Goal: Task Accomplishment & Management: Manage account settings

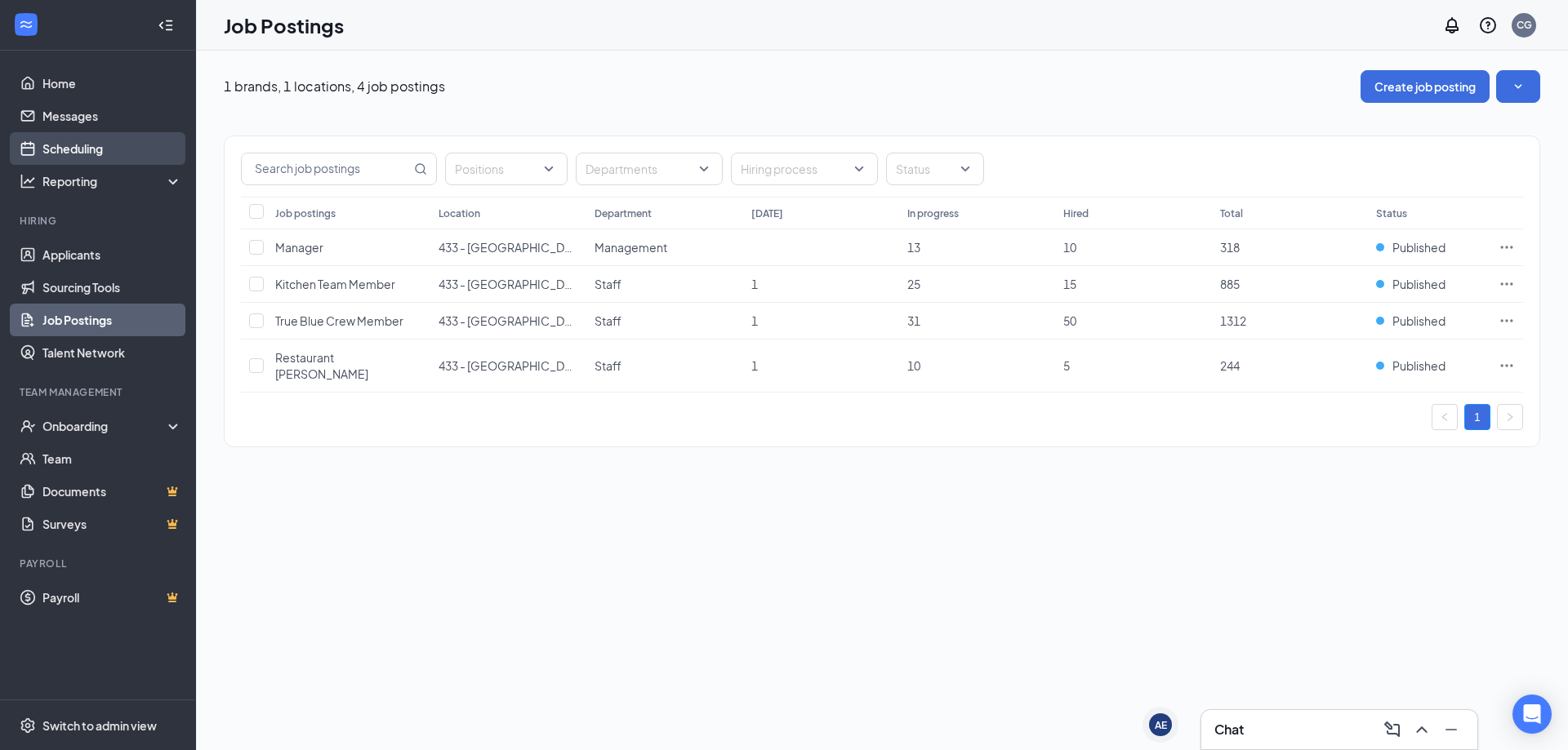
click at [103, 159] on link "Scheduling" at bounding box center [112, 148] width 140 height 33
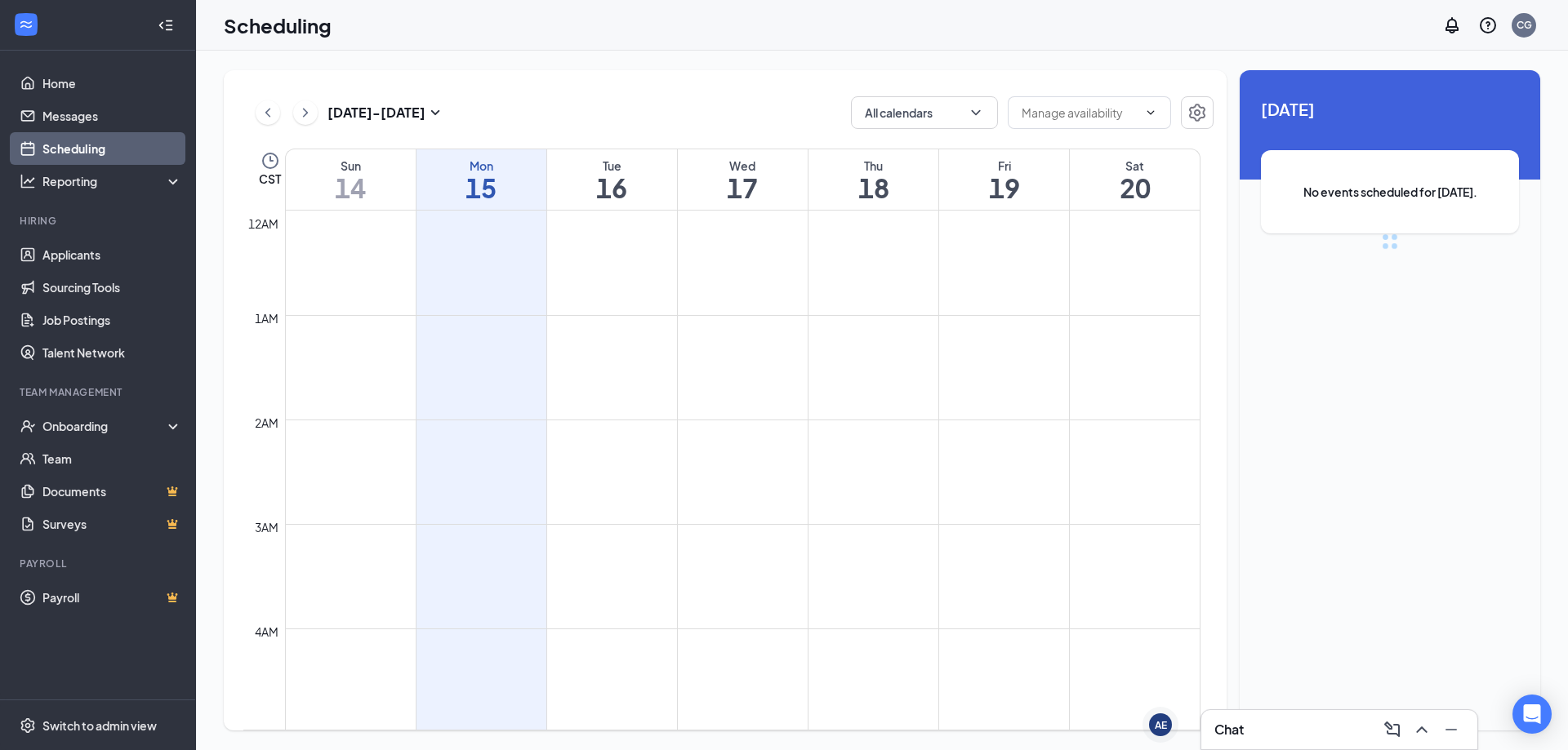
scroll to position [802, 0]
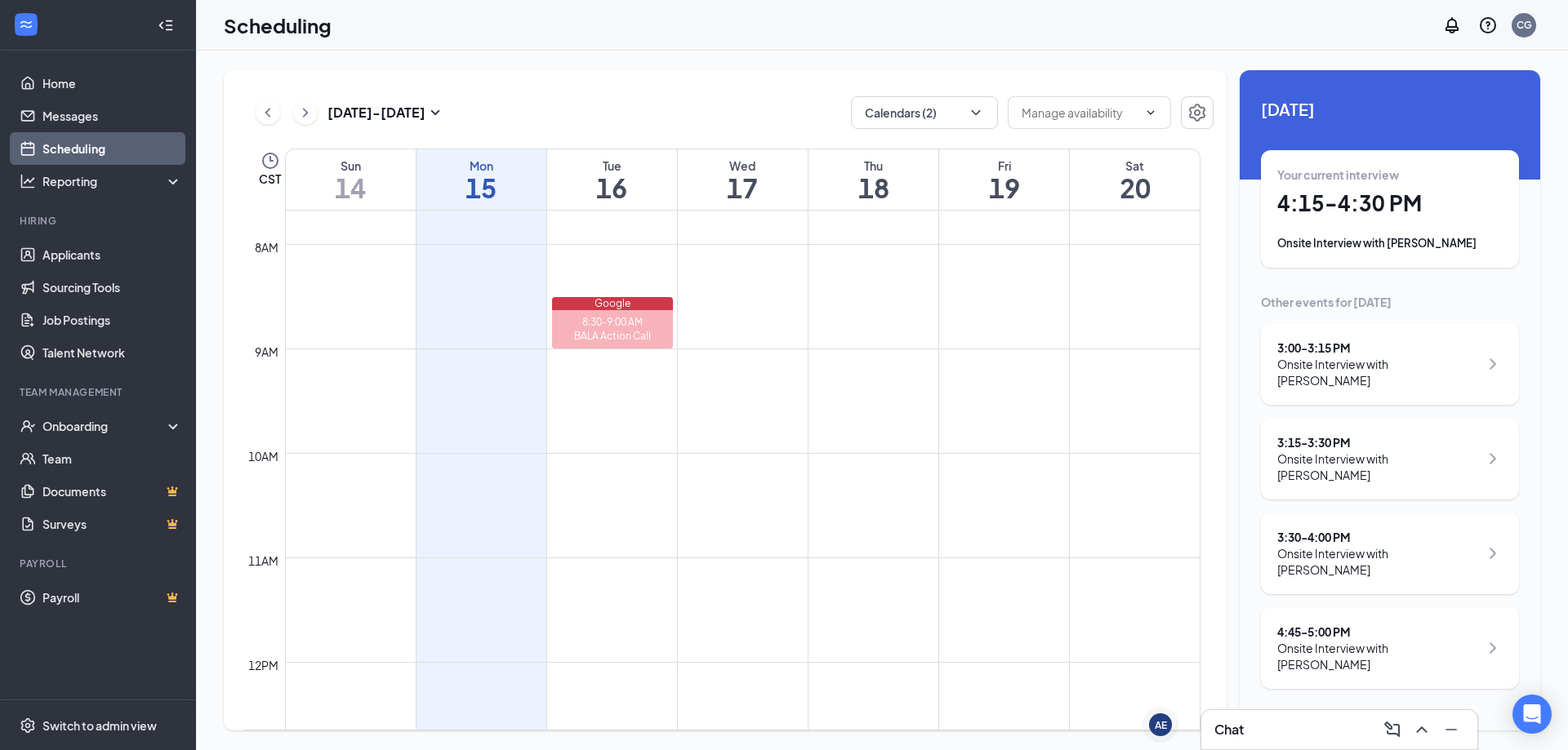
click at [1422, 364] on div "Onsite Interview with [PERSON_NAME]" at bounding box center [1377, 372] width 201 height 33
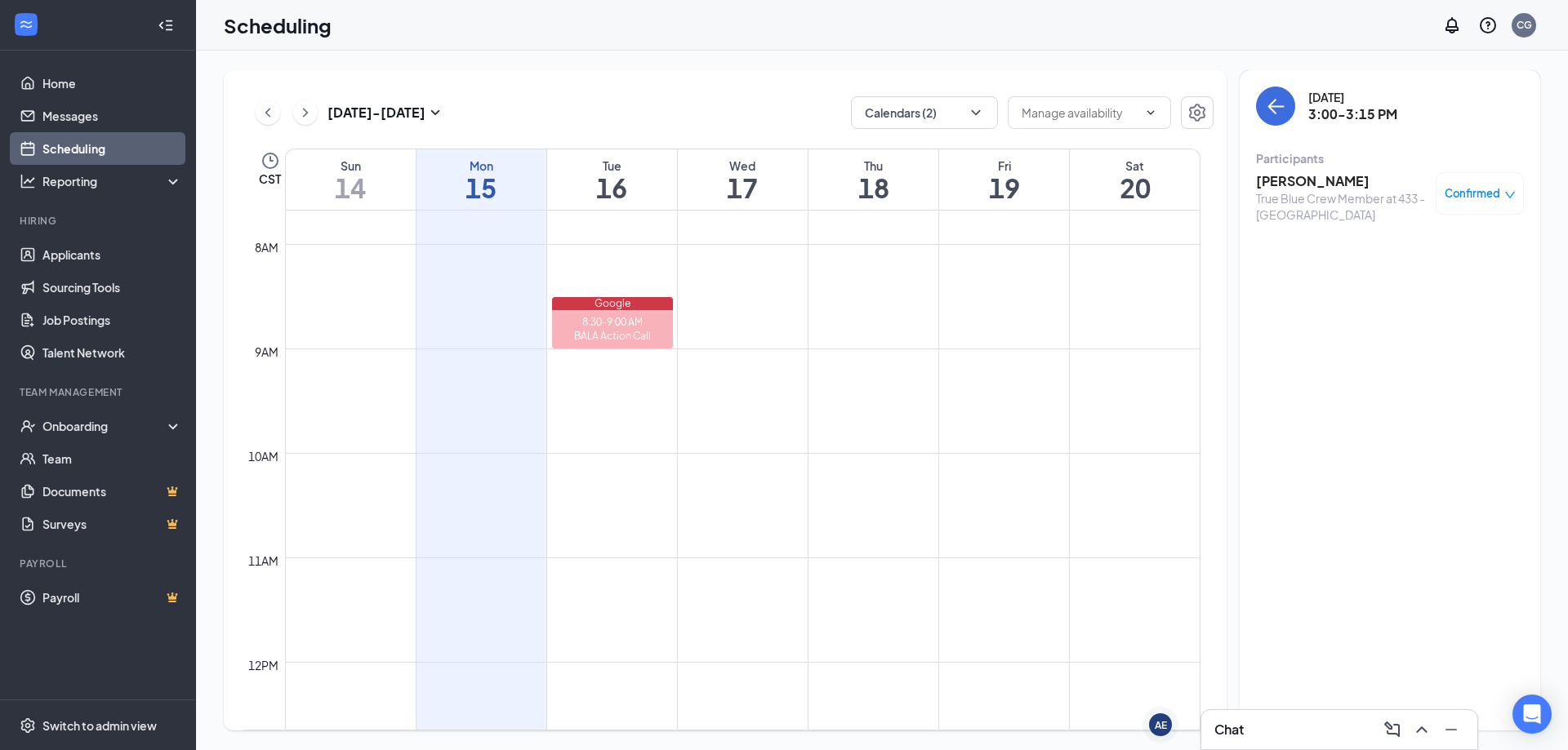
click at [1295, 178] on h3 "[PERSON_NAME]" at bounding box center [1341, 180] width 171 height 18
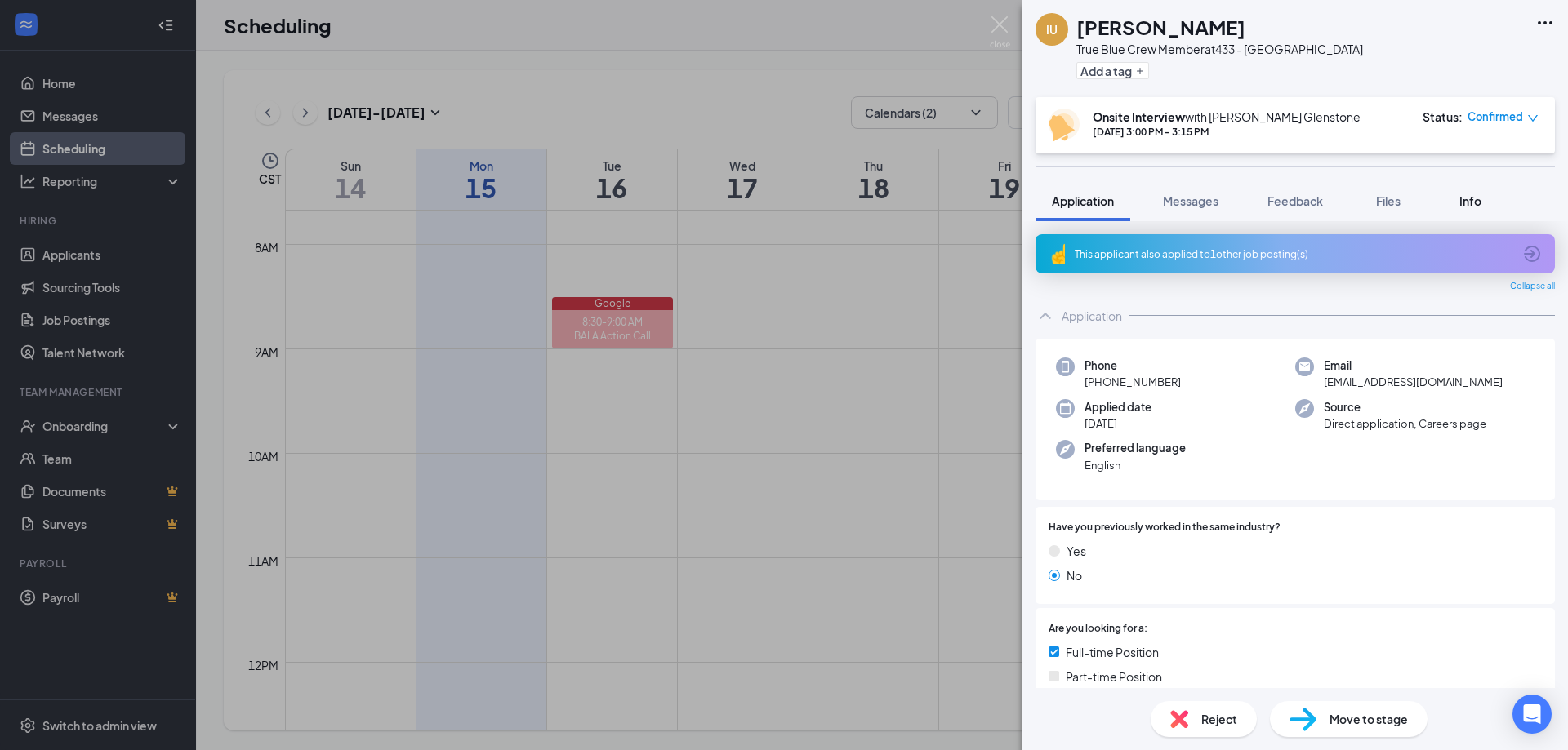
click at [1471, 196] on span "Info" at bounding box center [1470, 201] width 22 height 15
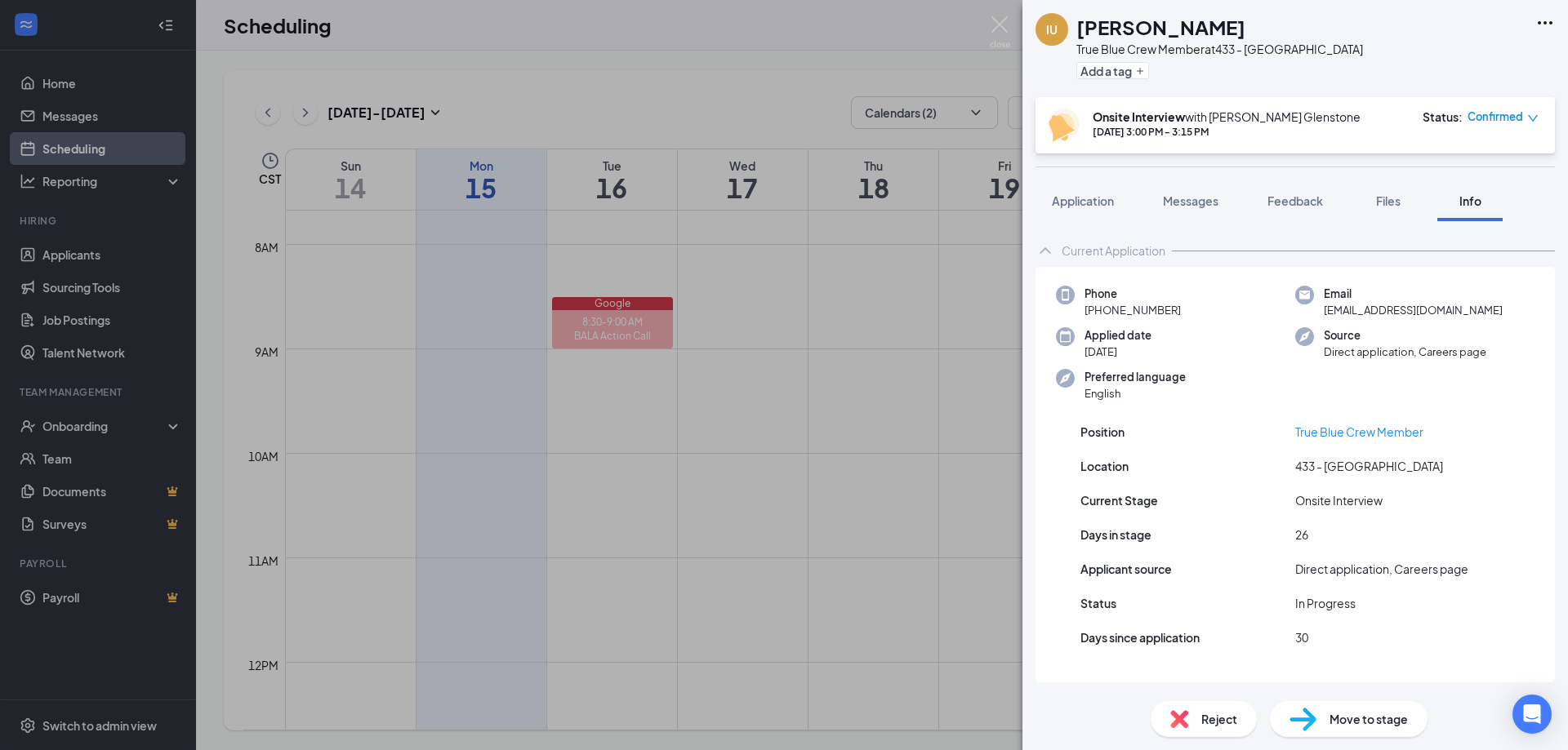
scroll to position [27, 0]
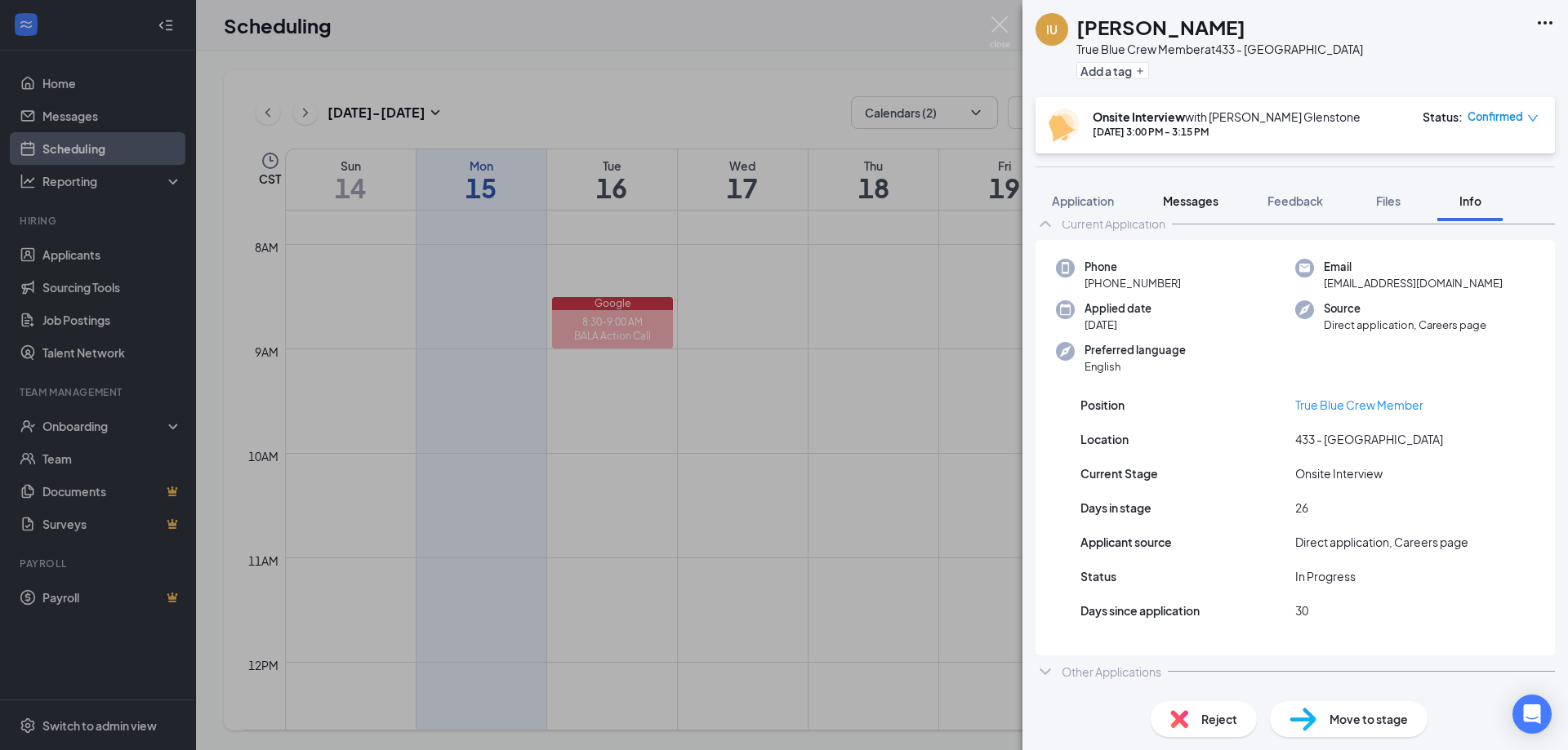
click at [1183, 201] on span "Messages" at bounding box center [1190, 201] width 56 height 15
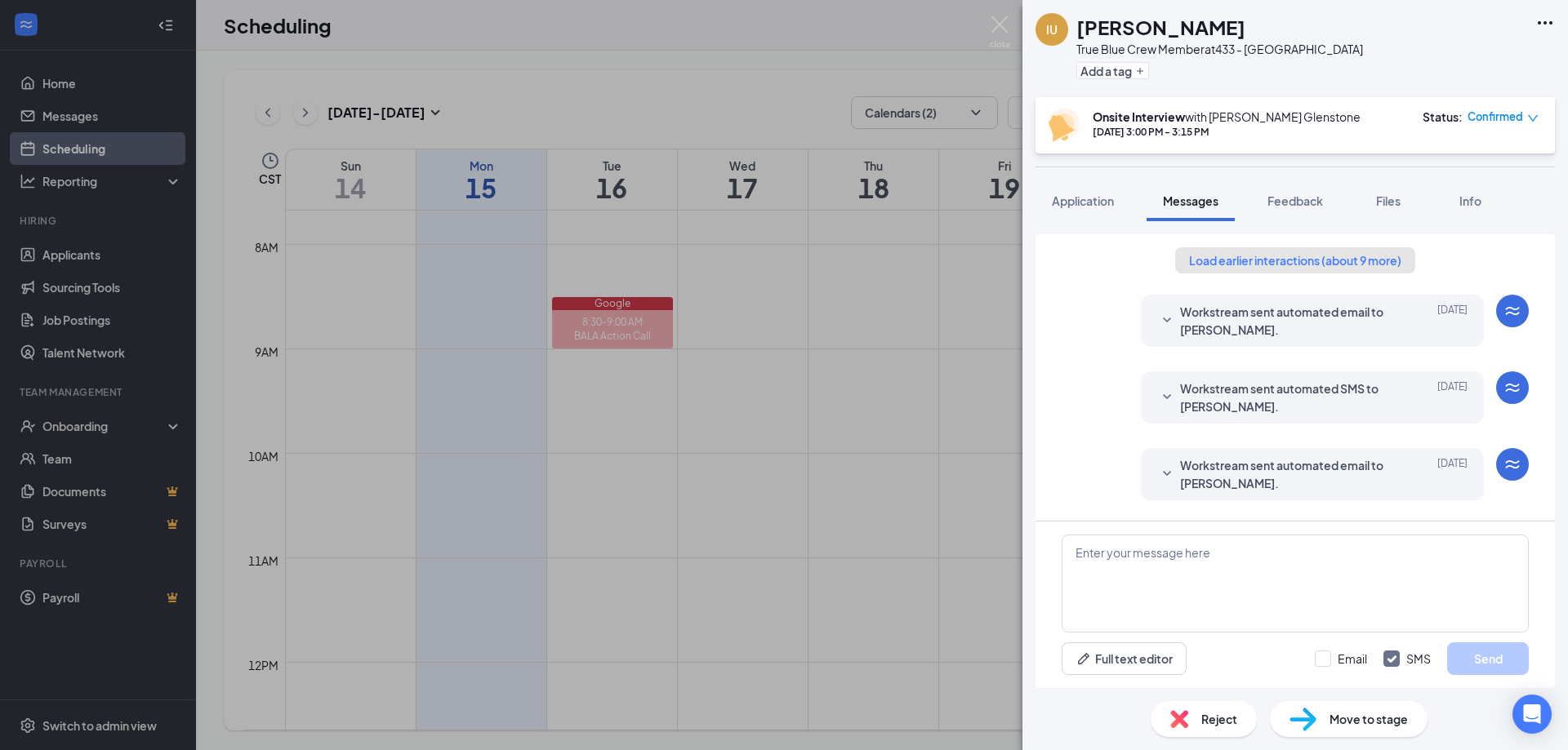
click at [1277, 260] on button "Load earlier interactions (about 9 more)" at bounding box center [1295, 261] width 240 height 26
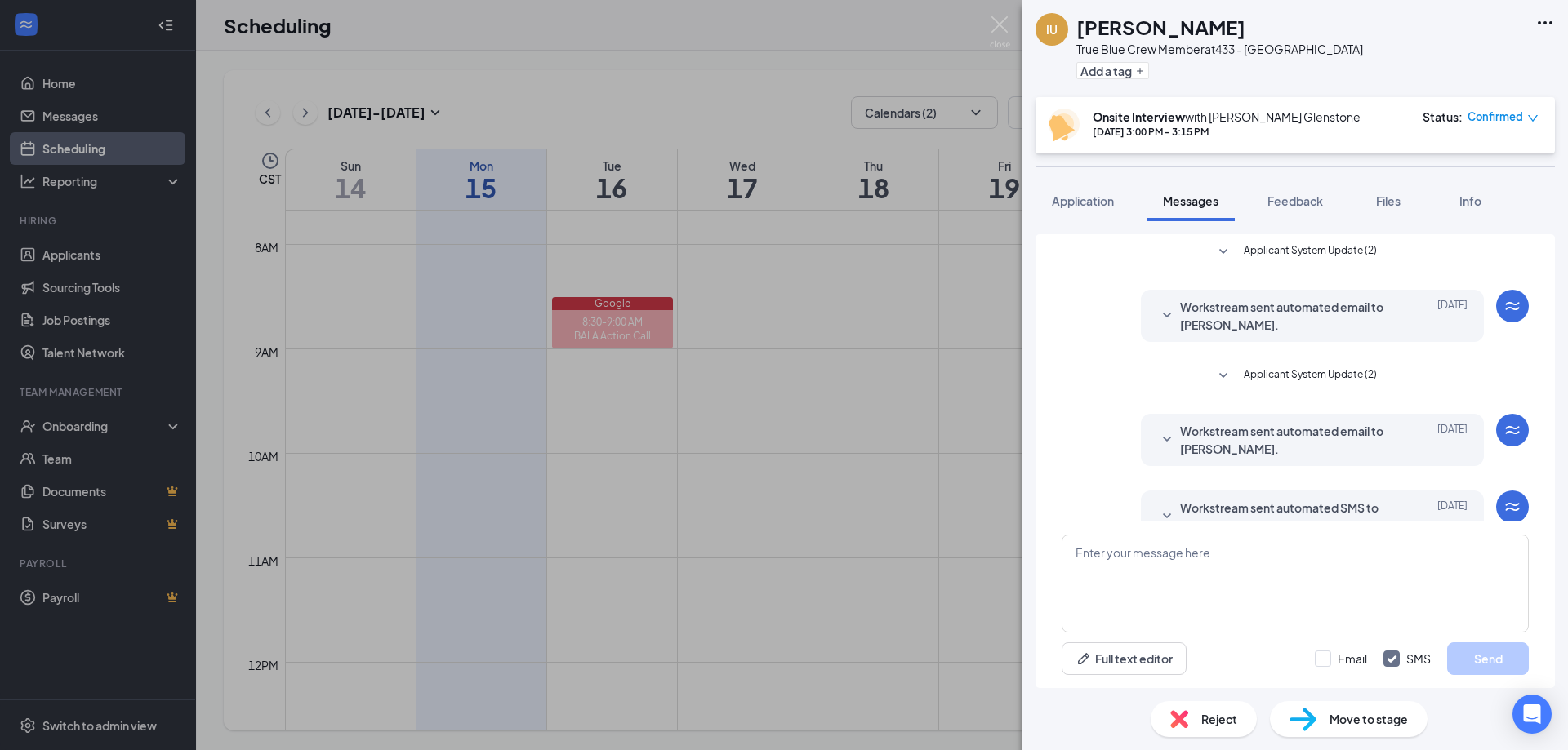
click at [1220, 722] on span "Reject" at bounding box center [1219, 719] width 36 height 18
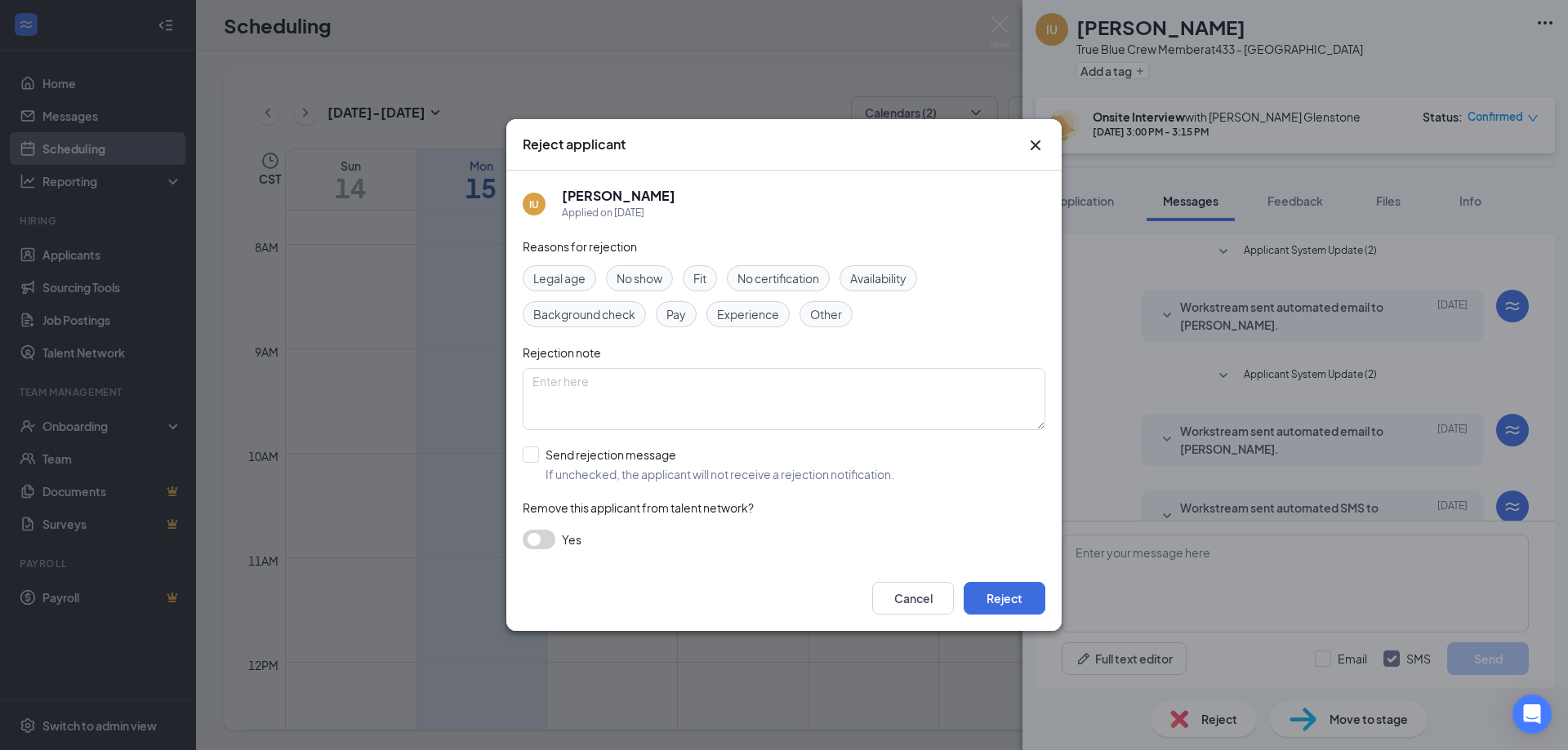
click at [536, 541] on button "button" at bounding box center [539, 539] width 33 height 20
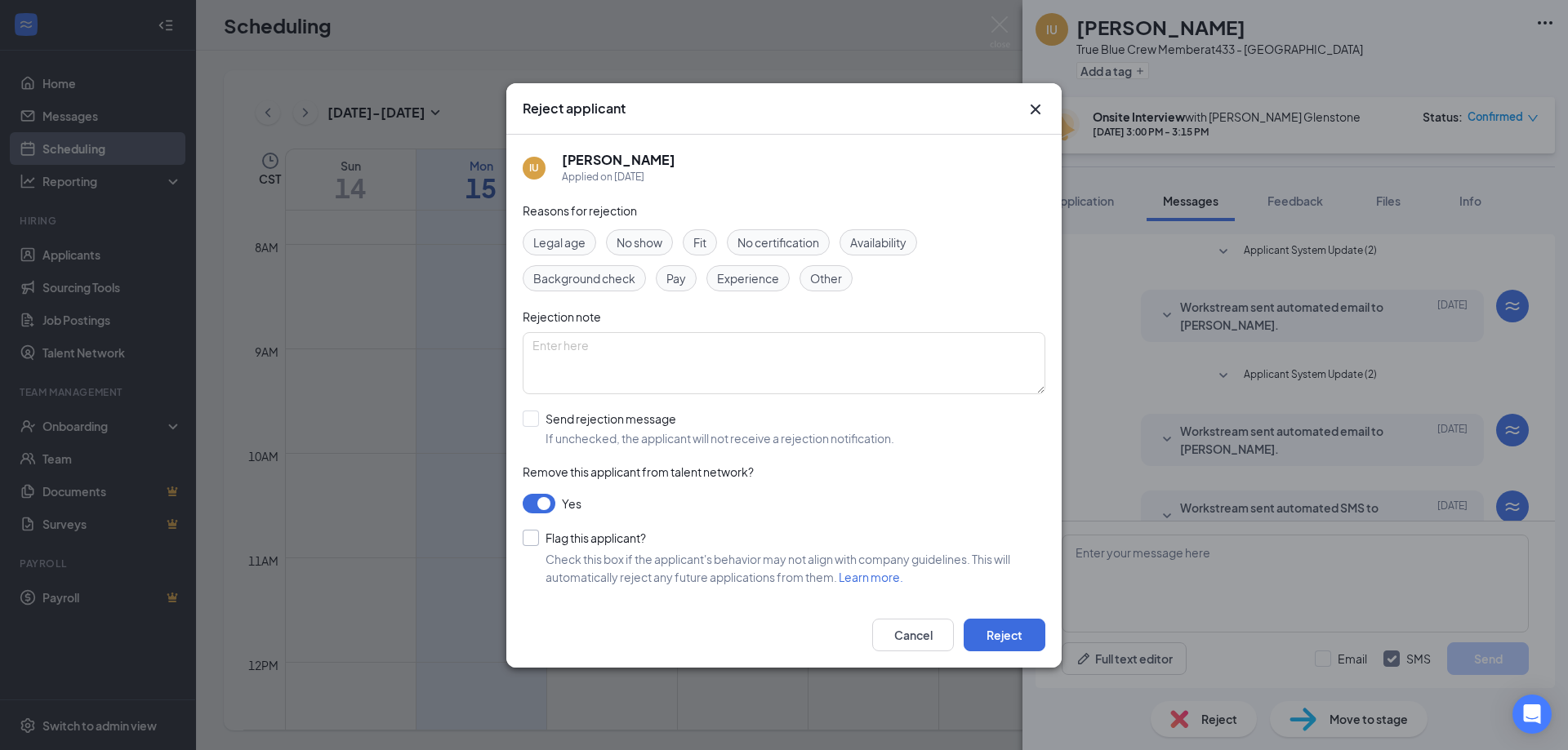
click at [527, 537] on input "Flag this applicant?" at bounding box center [584, 537] width 123 height 16
checkbox input "true"
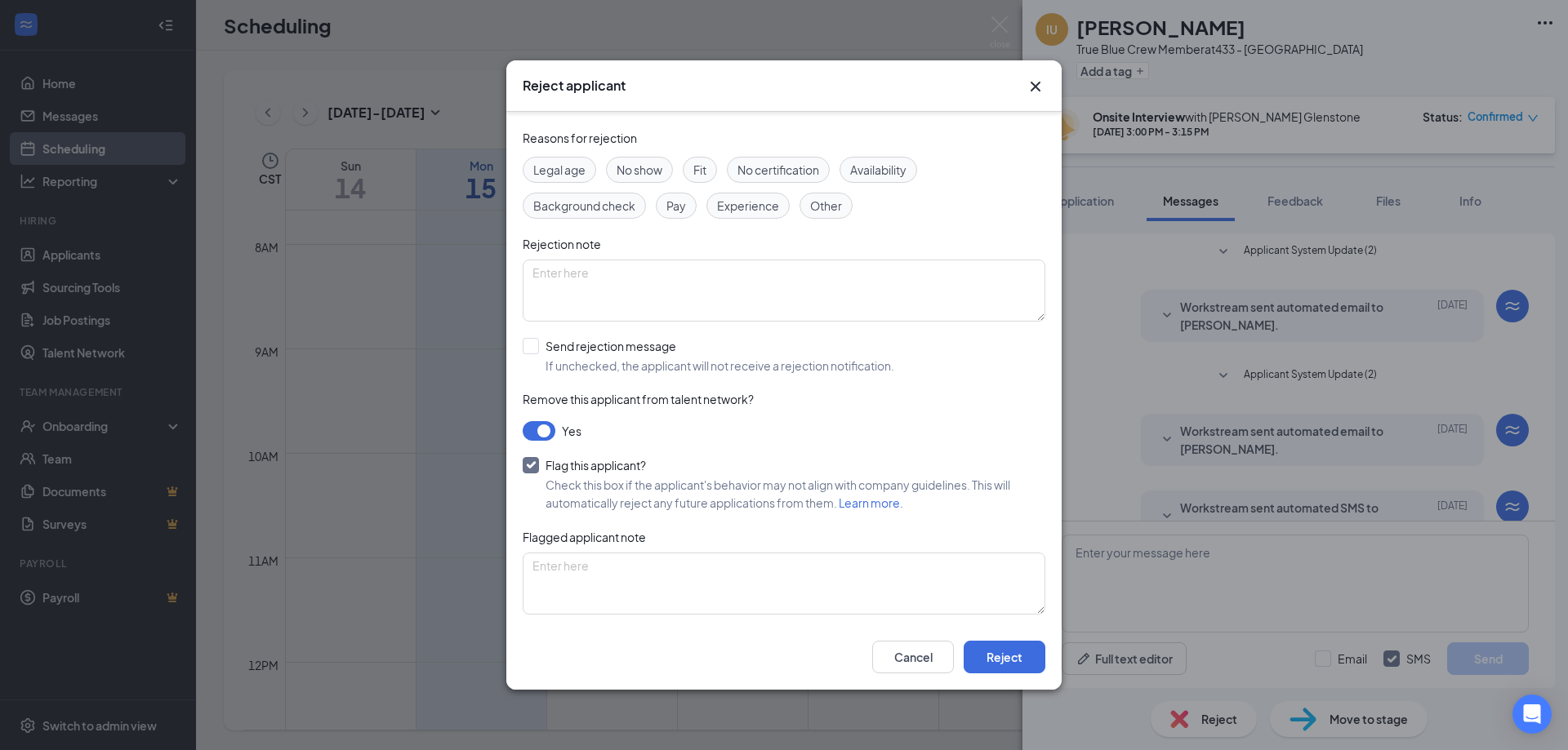
scroll to position [57, 0]
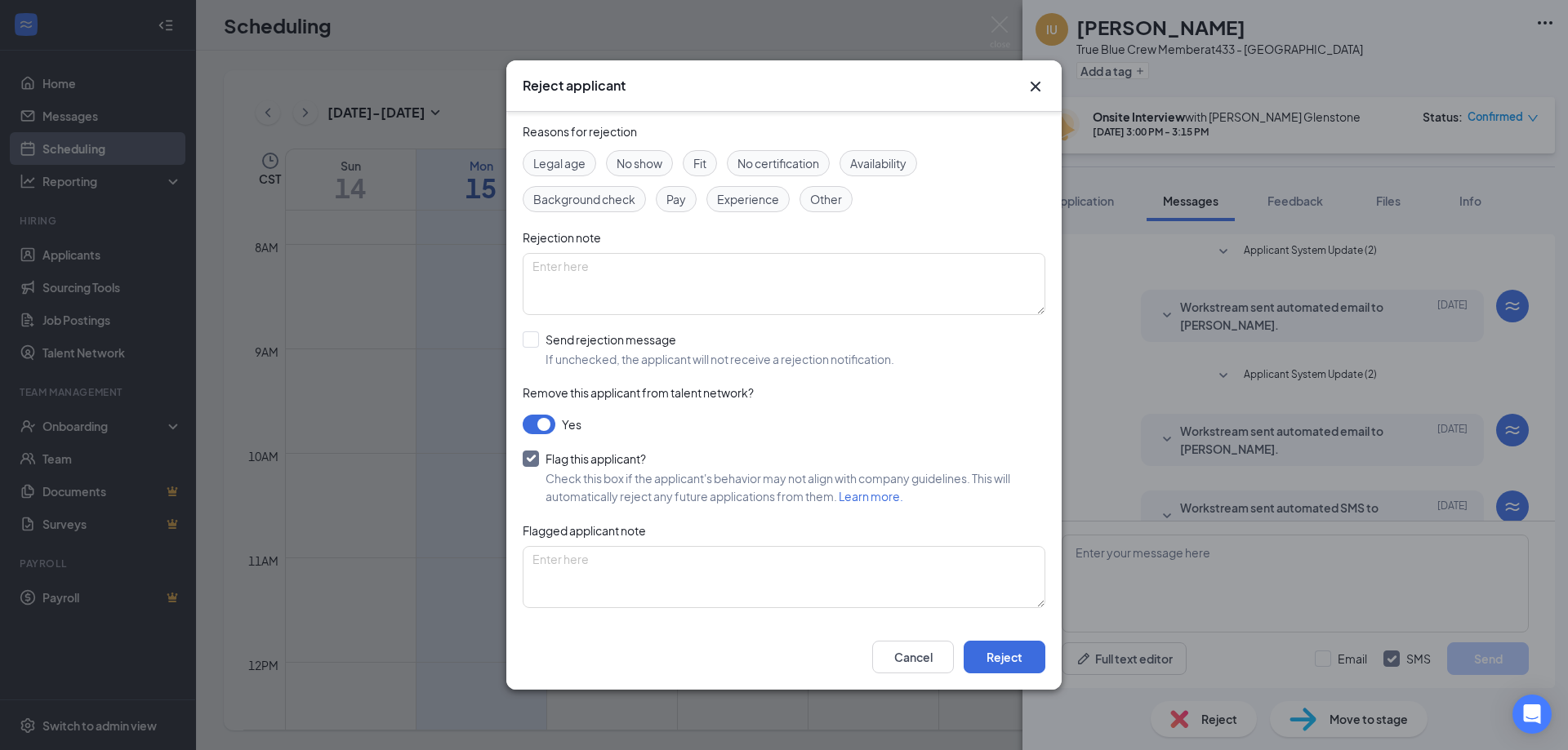
click at [646, 159] on span "No show" at bounding box center [639, 162] width 45 height 18
click at [625, 167] on span "No show" at bounding box center [639, 162] width 45 height 18
click at [1007, 654] on button "Reject" at bounding box center [1005, 656] width 81 height 33
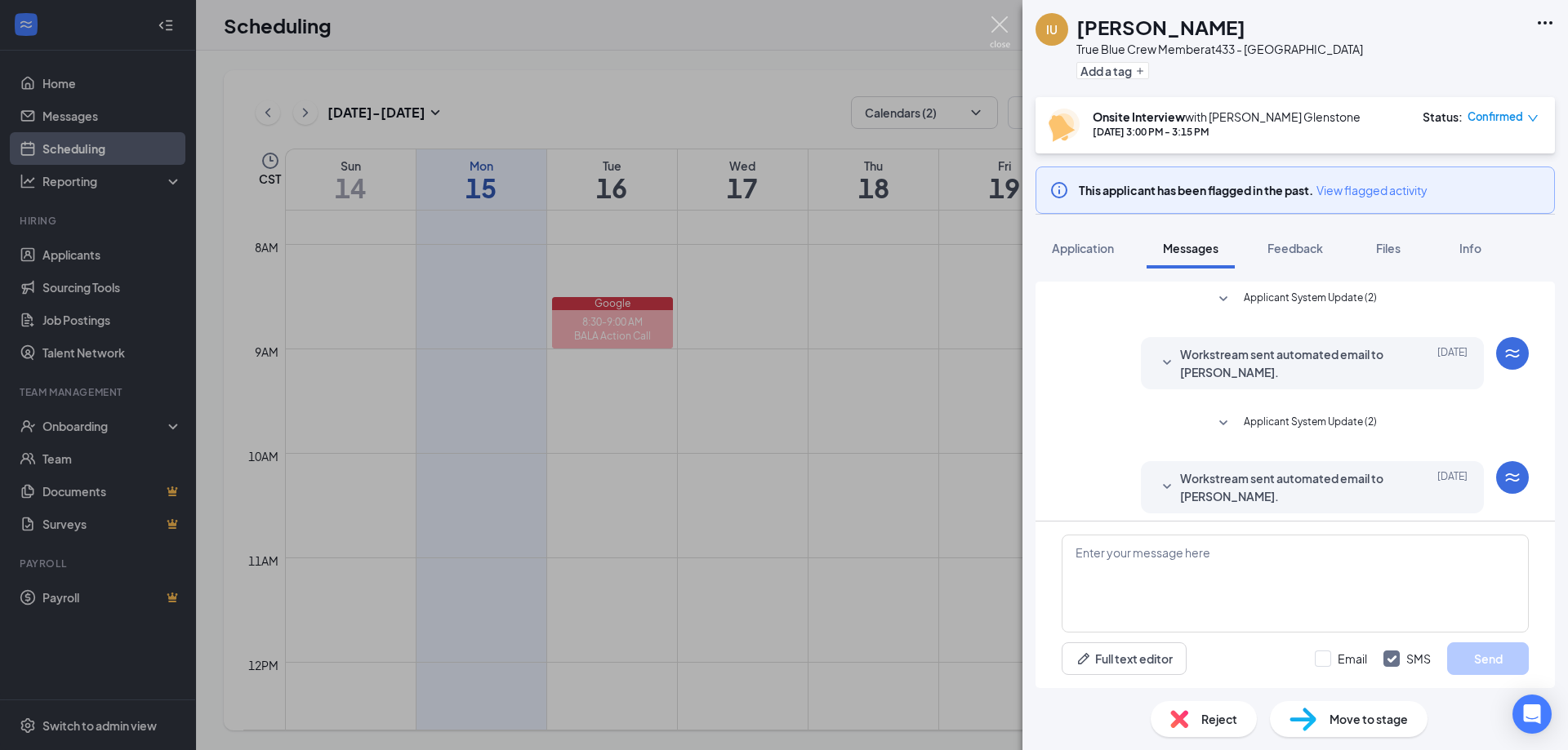
click at [1004, 25] on img at bounding box center [1000, 32] width 21 height 32
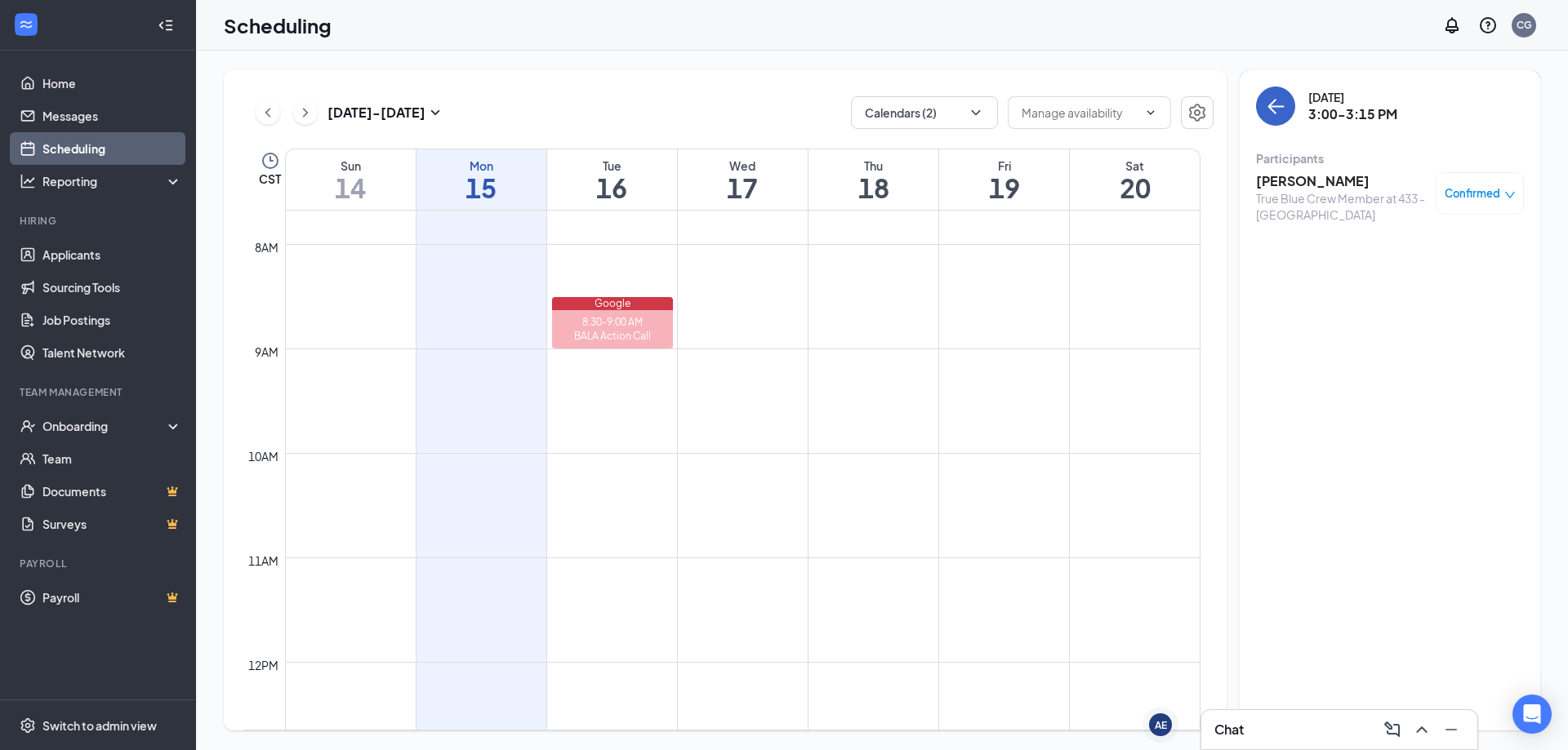
click at [1270, 108] on icon "ArrowLeft" at bounding box center [1272, 107] width 9 height 15
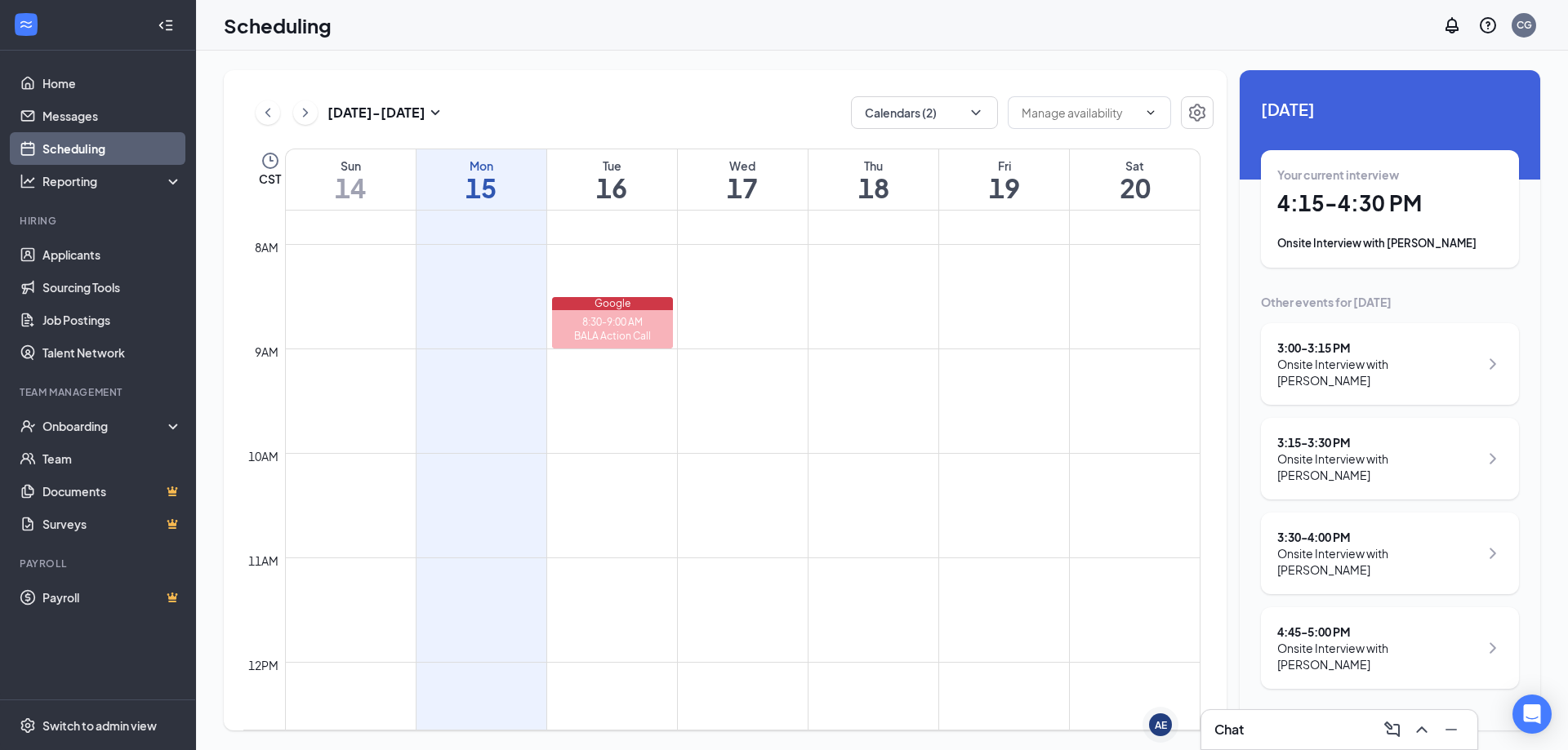
click at [1370, 545] on div "Onsite Interview with [PERSON_NAME]" at bounding box center [1377, 561] width 201 height 33
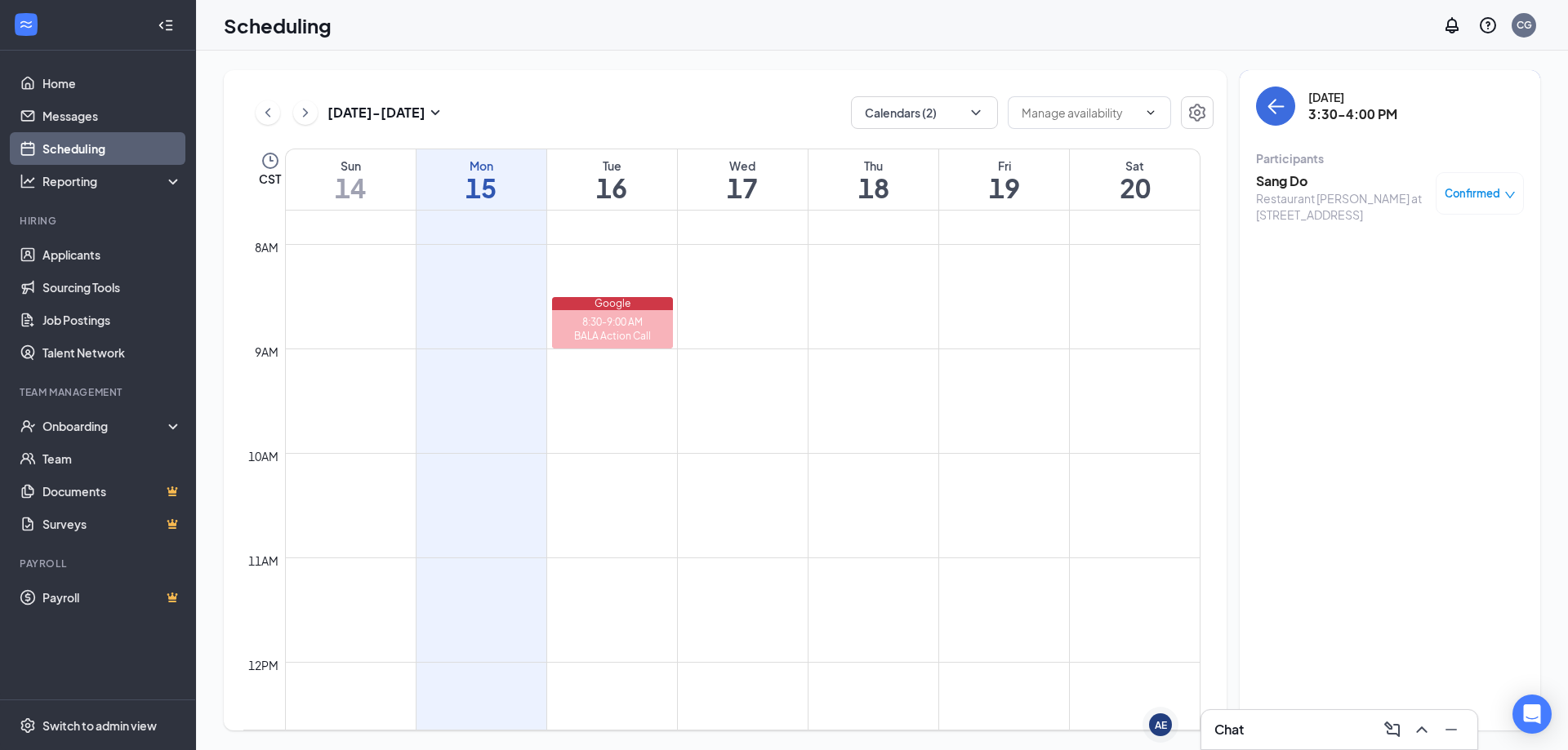
click at [1481, 196] on span "Confirmed" at bounding box center [1473, 193] width 56 height 16
click at [1425, 298] on span "Mark as no-show" at bounding box center [1432, 301] width 91 height 18
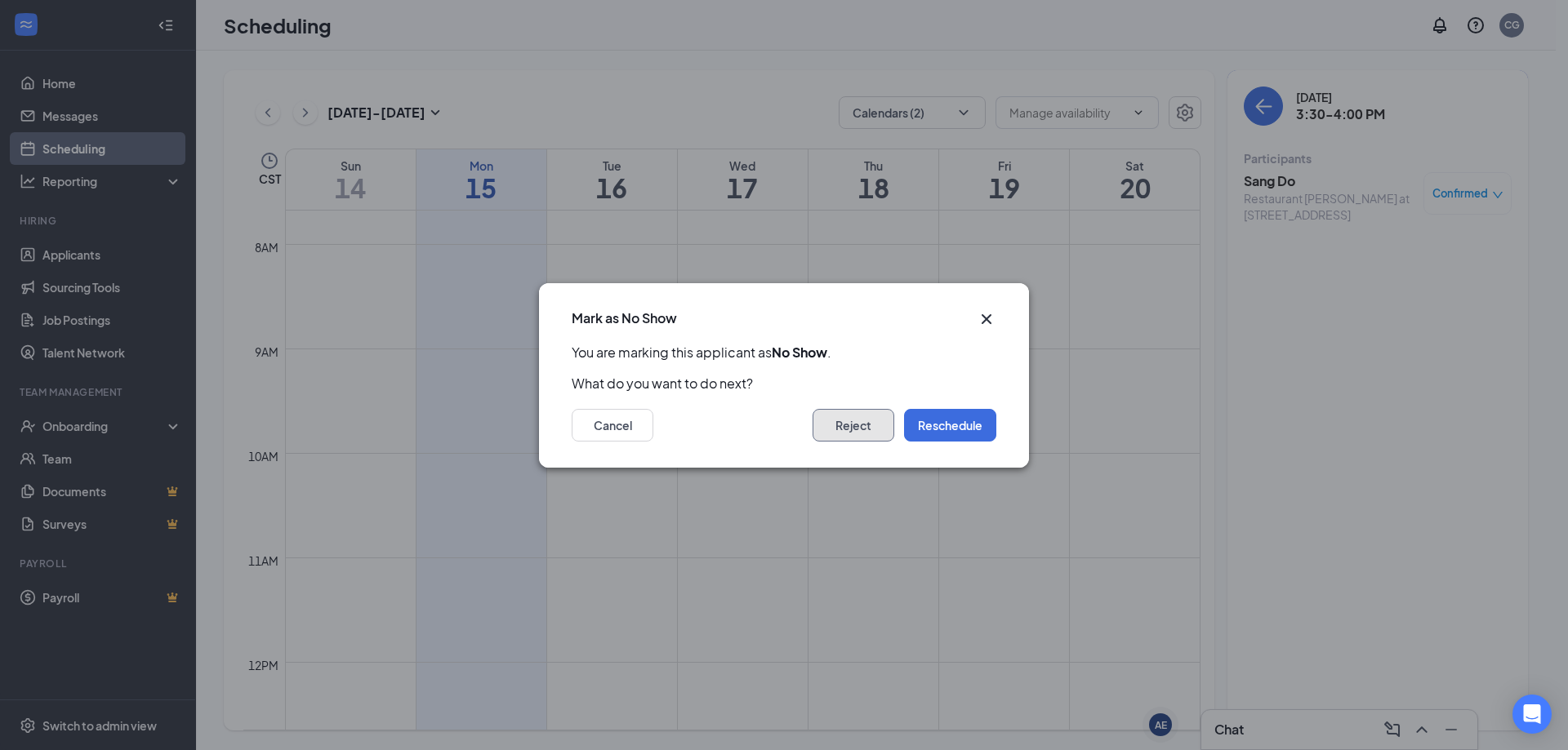
click at [874, 427] on button "Reject" at bounding box center [853, 425] width 81 height 33
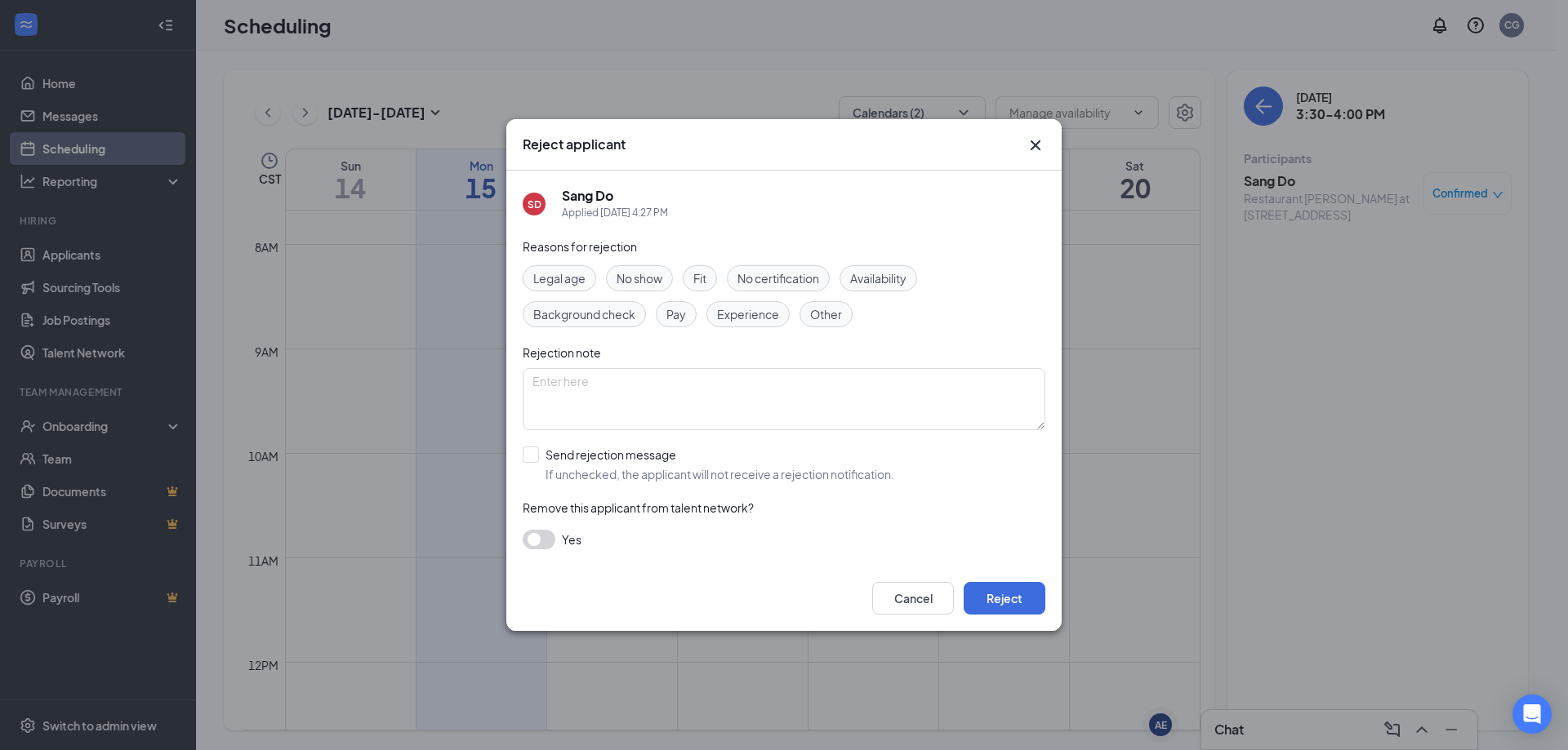
click at [539, 537] on button "button" at bounding box center [539, 539] width 33 height 20
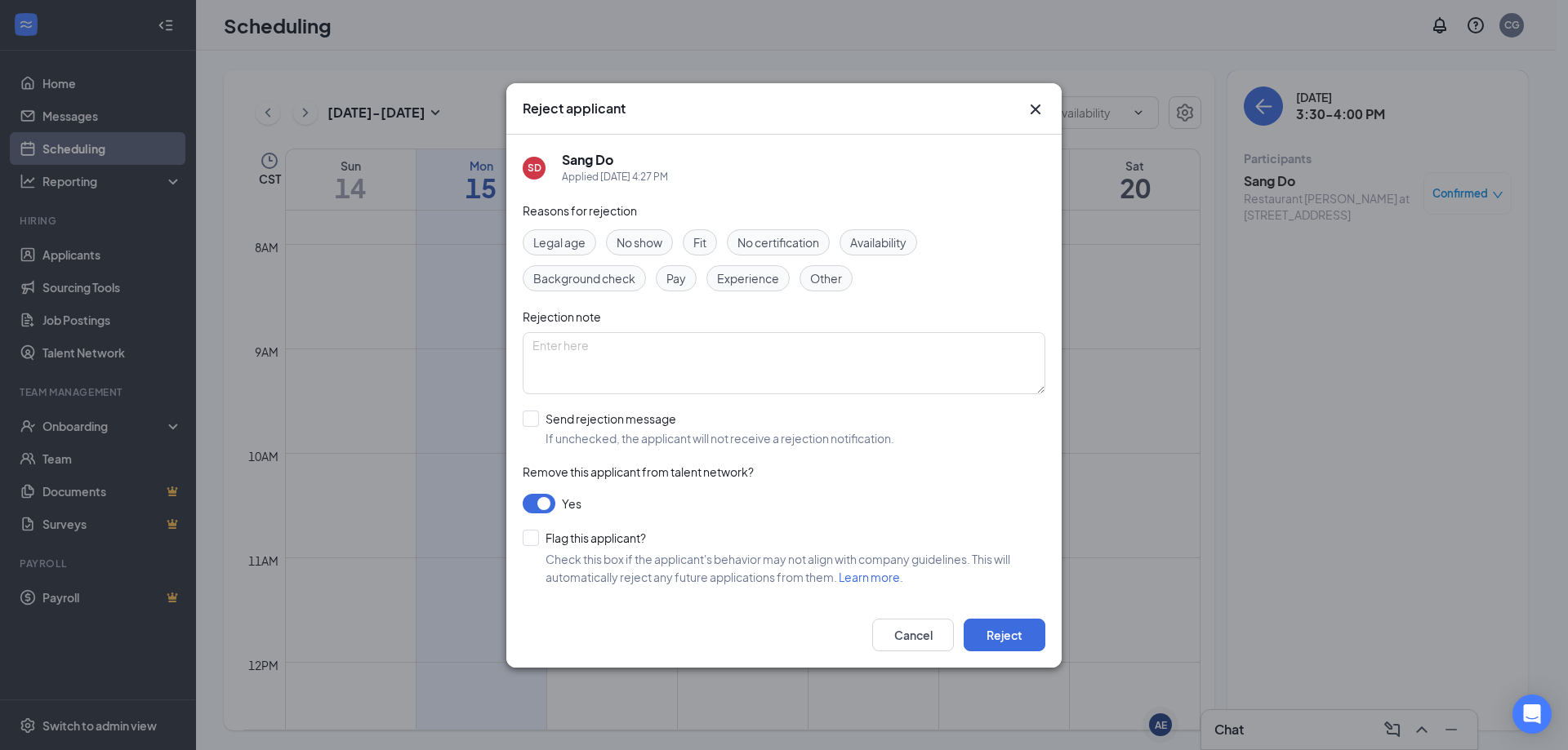
click at [639, 238] on span "No show" at bounding box center [639, 242] width 45 height 18
click at [989, 635] on button "Reject" at bounding box center [1005, 635] width 81 height 33
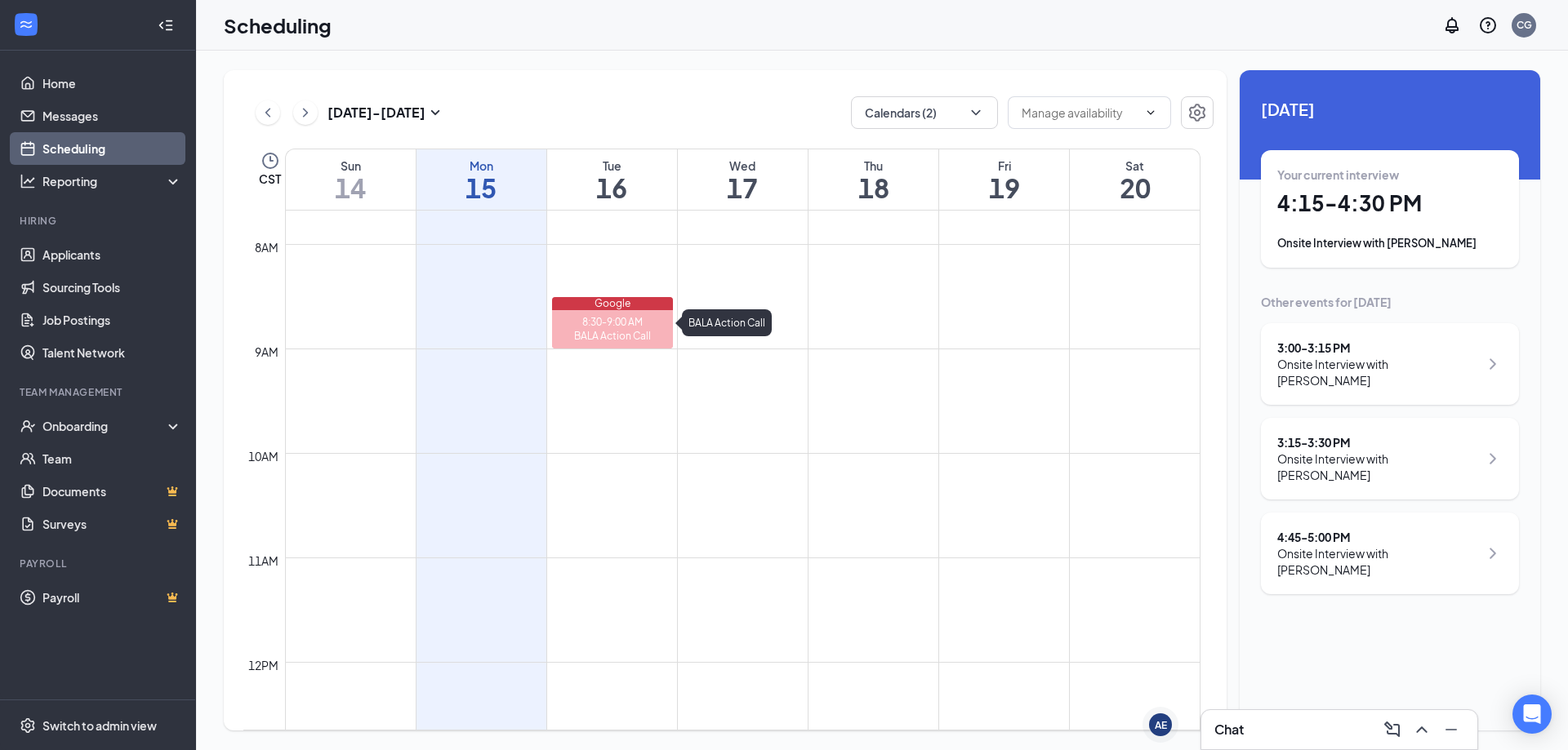
click at [639, 315] on div "8:30-9:00 AM" at bounding box center [612, 322] width 121 height 14
click at [648, 263] on td at bounding box center [743, 257] width 916 height 26
click at [604, 161] on div "Tue" at bounding box center [612, 165] width 129 height 16
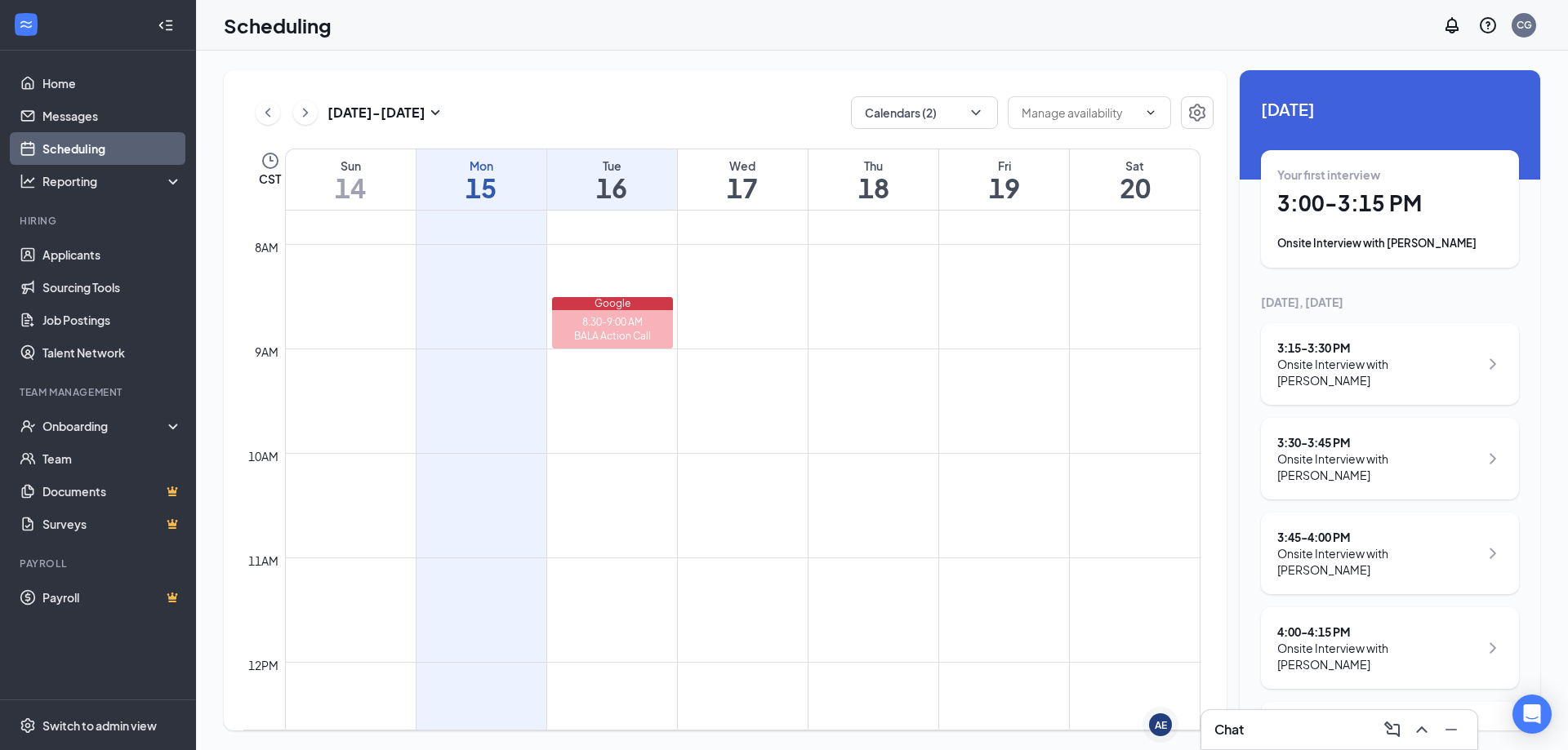
click at [492, 183] on h1 "15" at bounding box center [481, 187] width 129 height 27
click at [1469, 362] on div "3:00 - 3:15 PM Onsite Interview with [PERSON_NAME]" at bounding box center [1389, 364] width 225 height 49
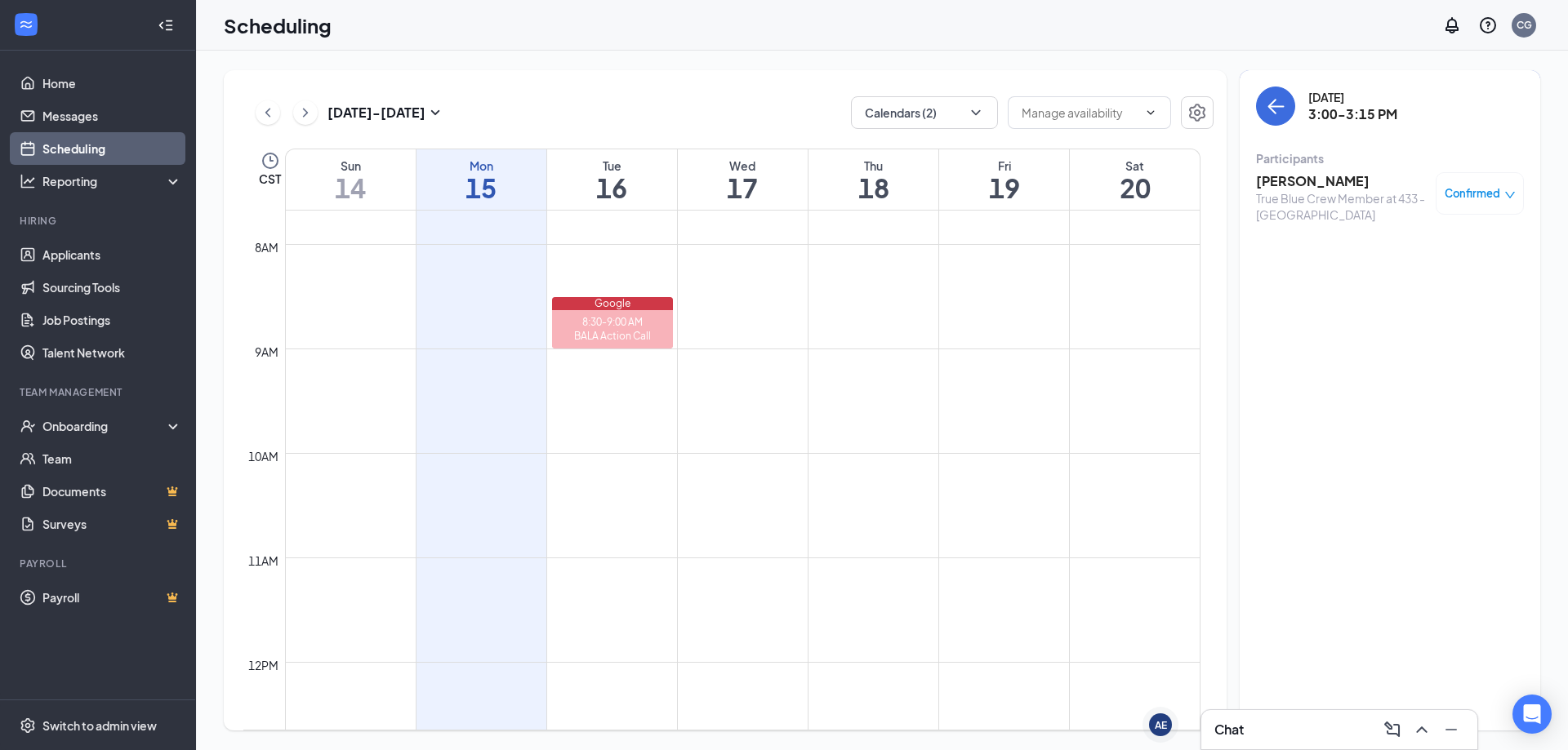
click at [1307, 175] on h3 "[PERSON_NAME]" at bounding box center [1341, 180] width 171 height 18
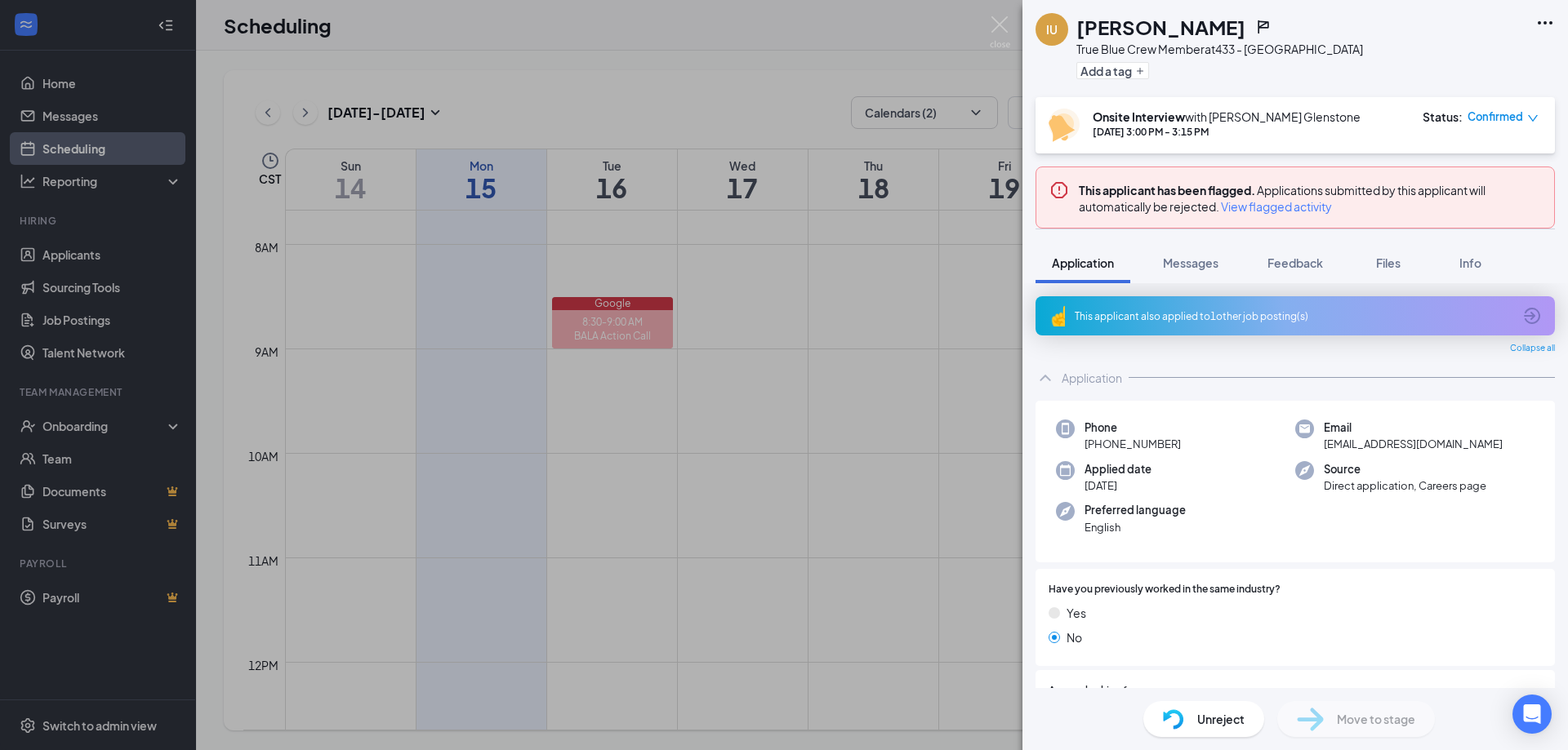
click at [1527, 317] on icon "ArrowCircle" at bounding box center [1531, 315] width 16 height 16
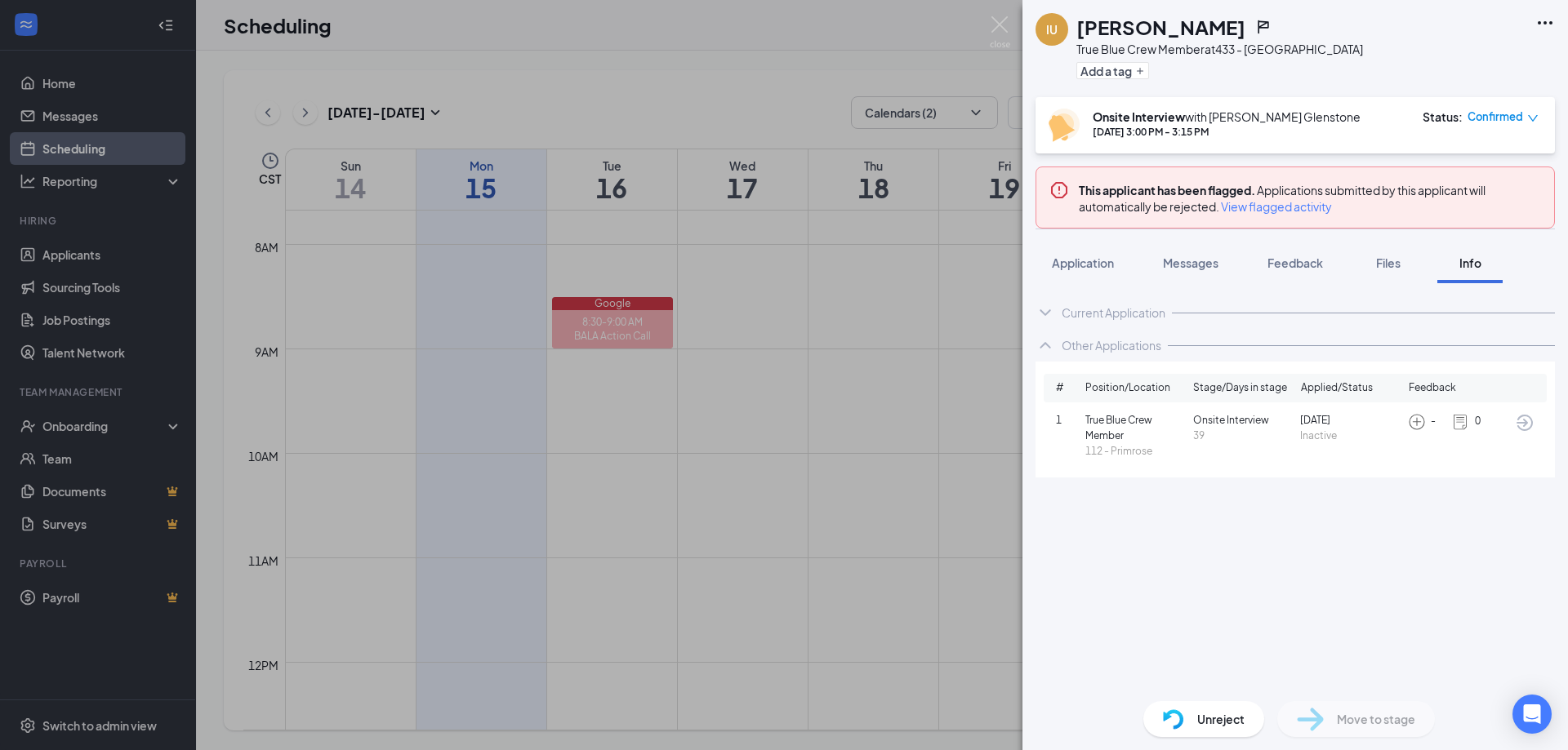
click at [1250, 207] on span "View flagged activity" at bounding box center [1277, 206] width 112 height 16
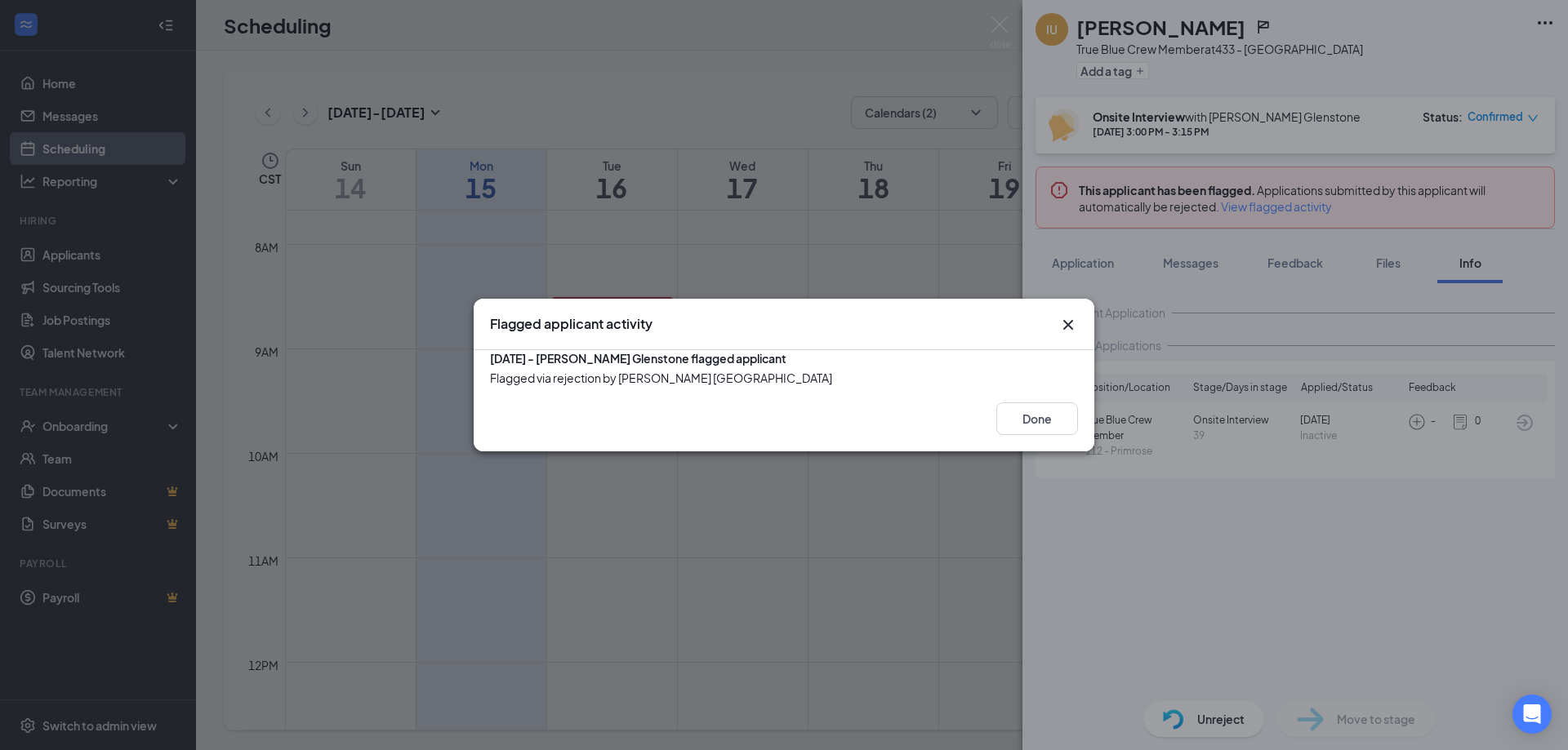
click at [1061, 315] on icon "Cross" at bounding box center [1068, 325] width 20 height 20
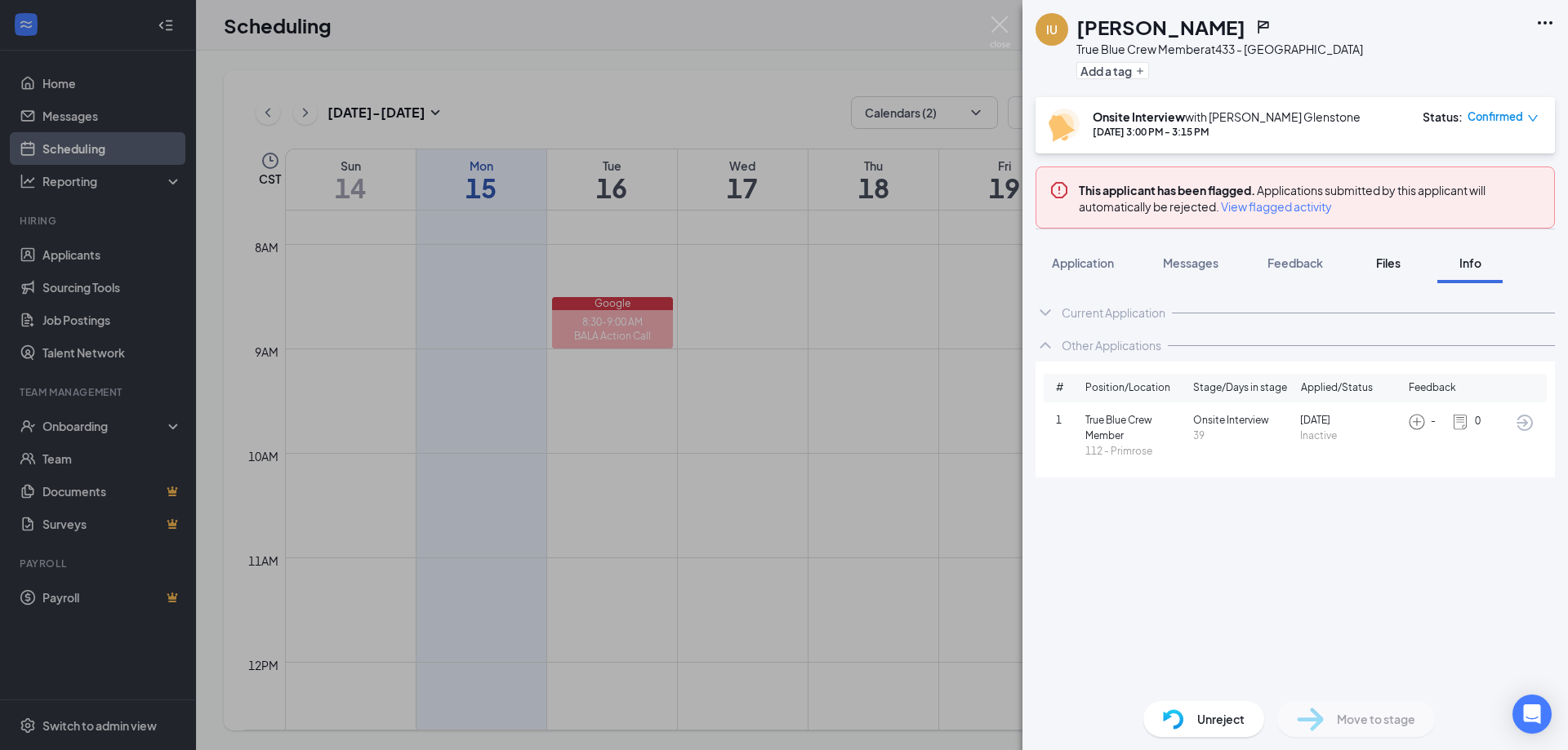
click at [1390, 264] on span "Files" at bounding box center [1388, 263] width 25 height 15
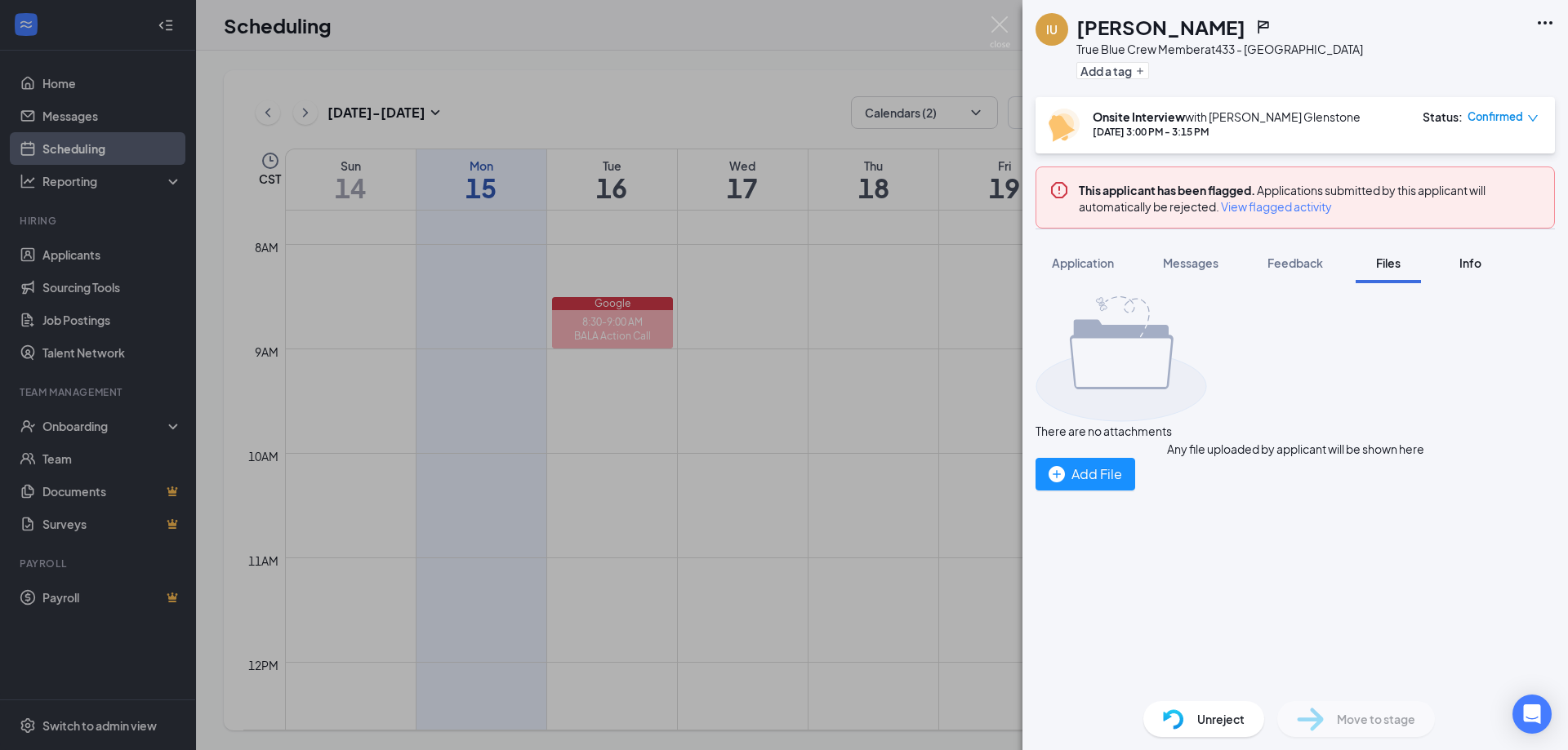
click at [1456, 267] on div "Info" at bounding box center [1470, 263] width 33 height 16
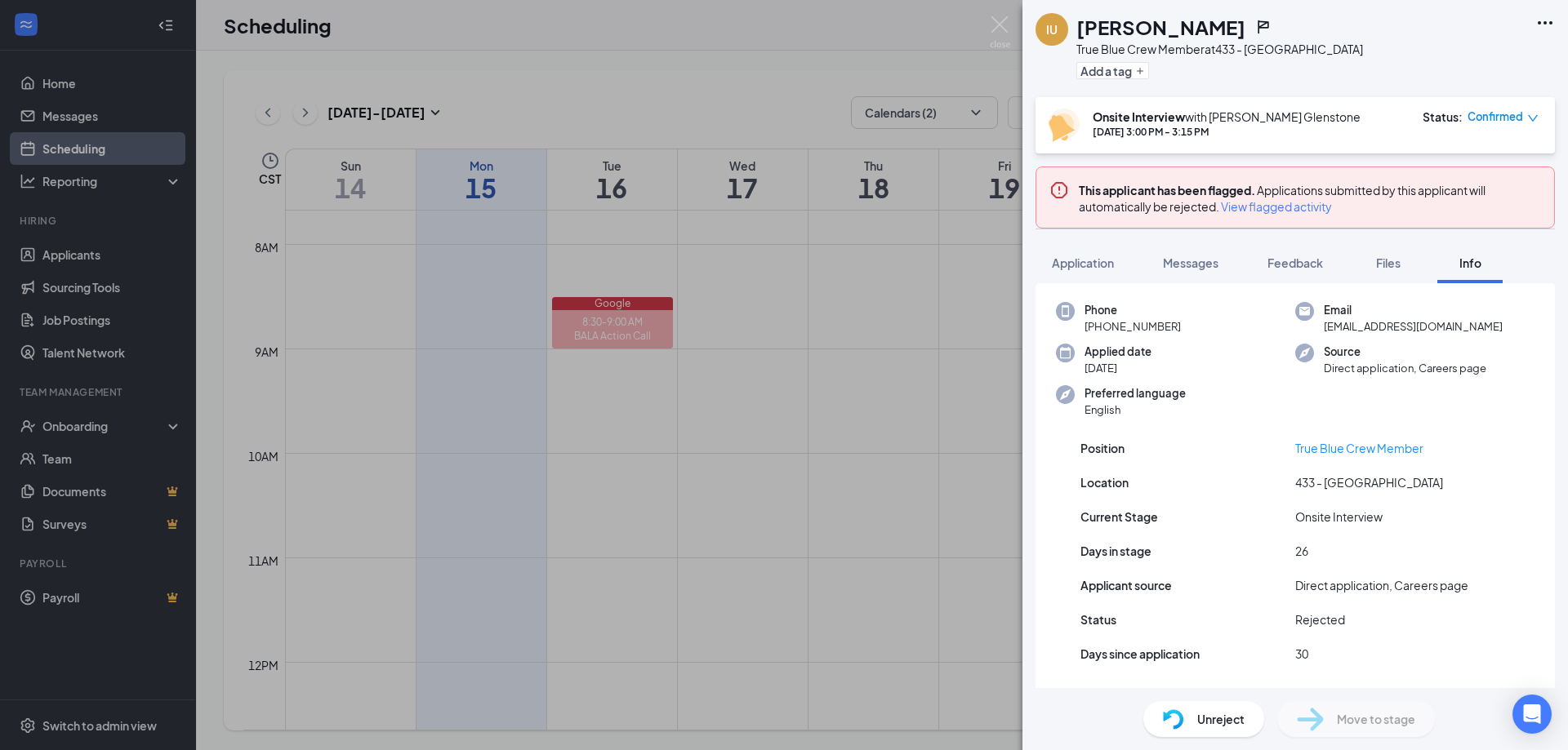
scroll to position [89, 0]
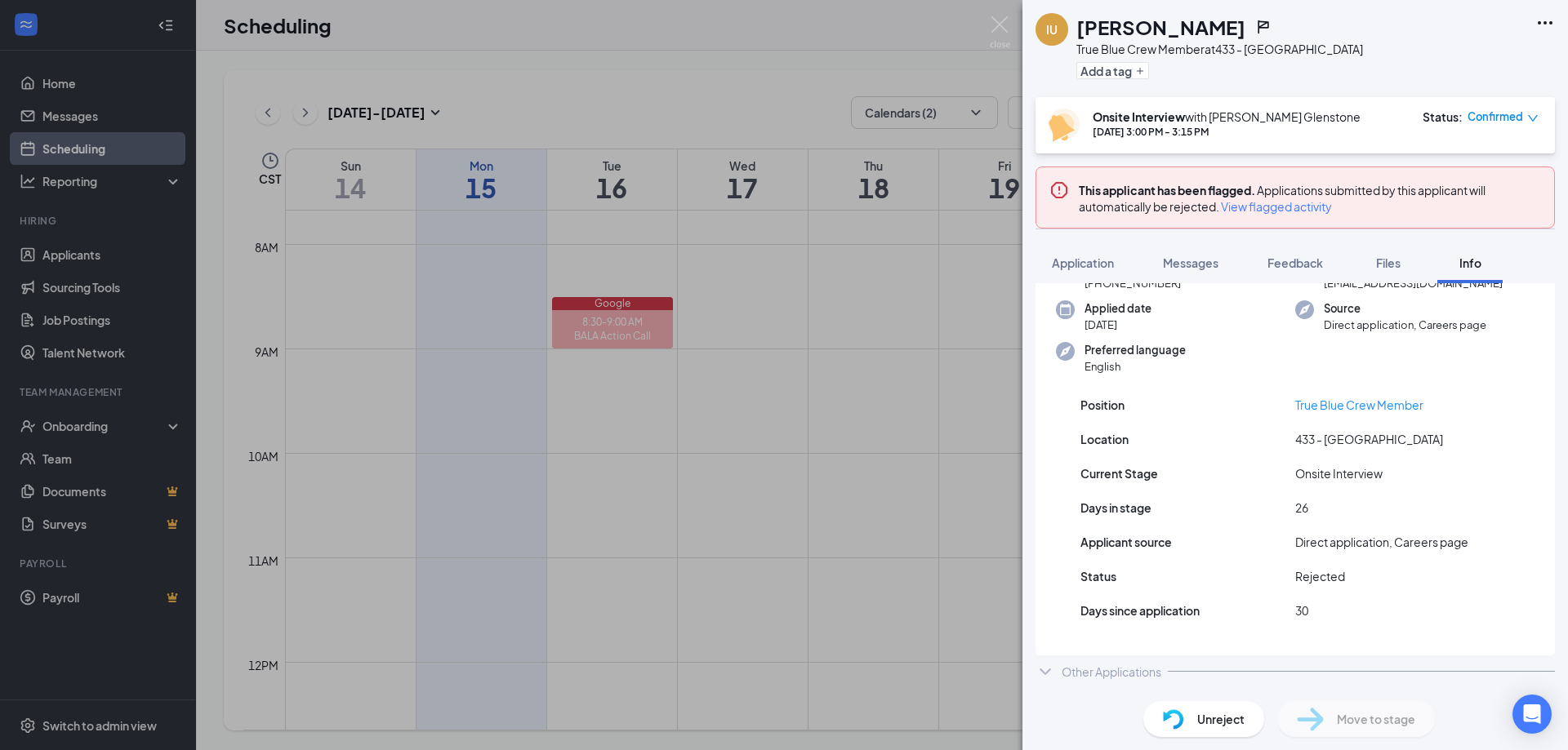
click at [1053, 671] on icon "ChevronDown" at bounding box center [1045, 672] width 20 height 20
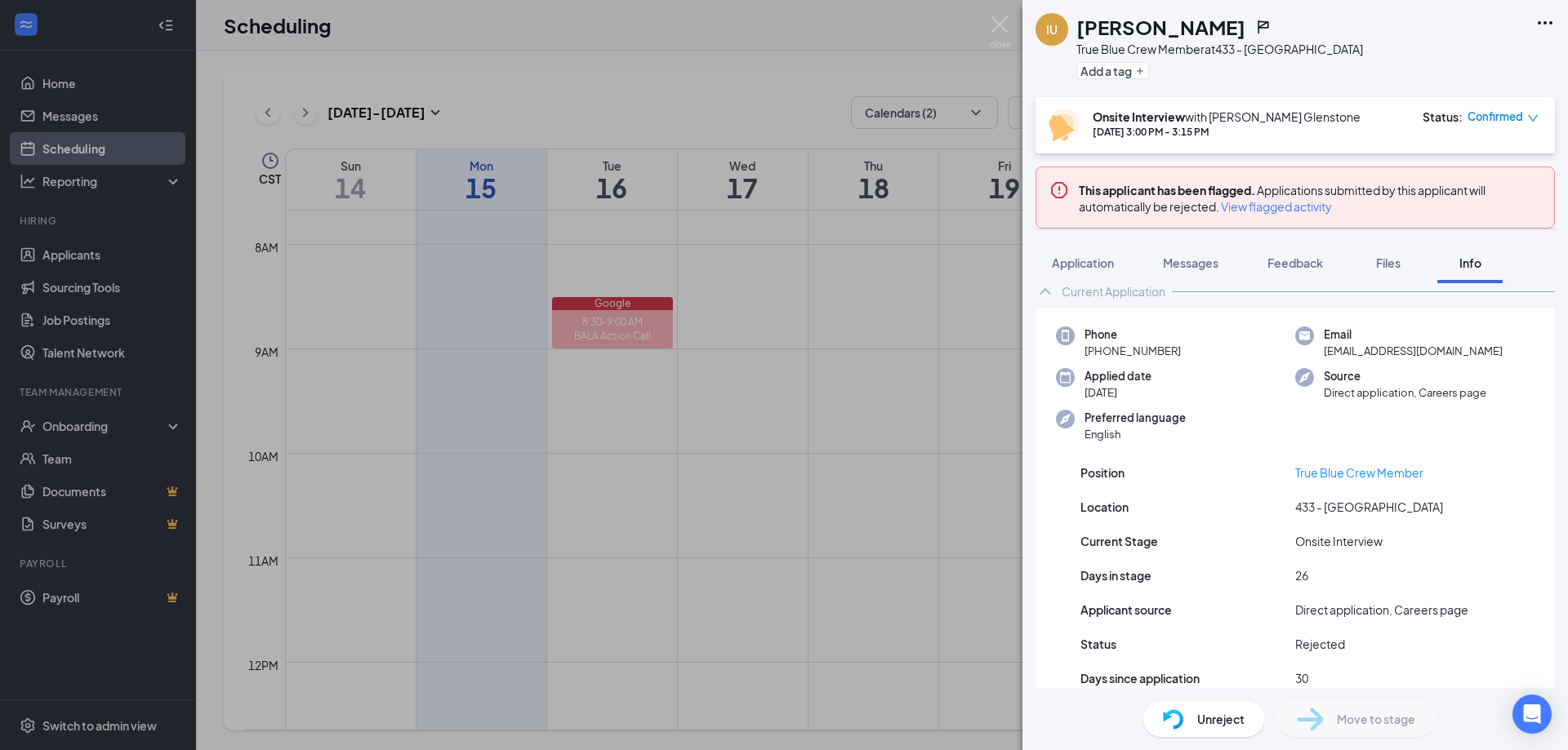
scroll to position [0, 0]
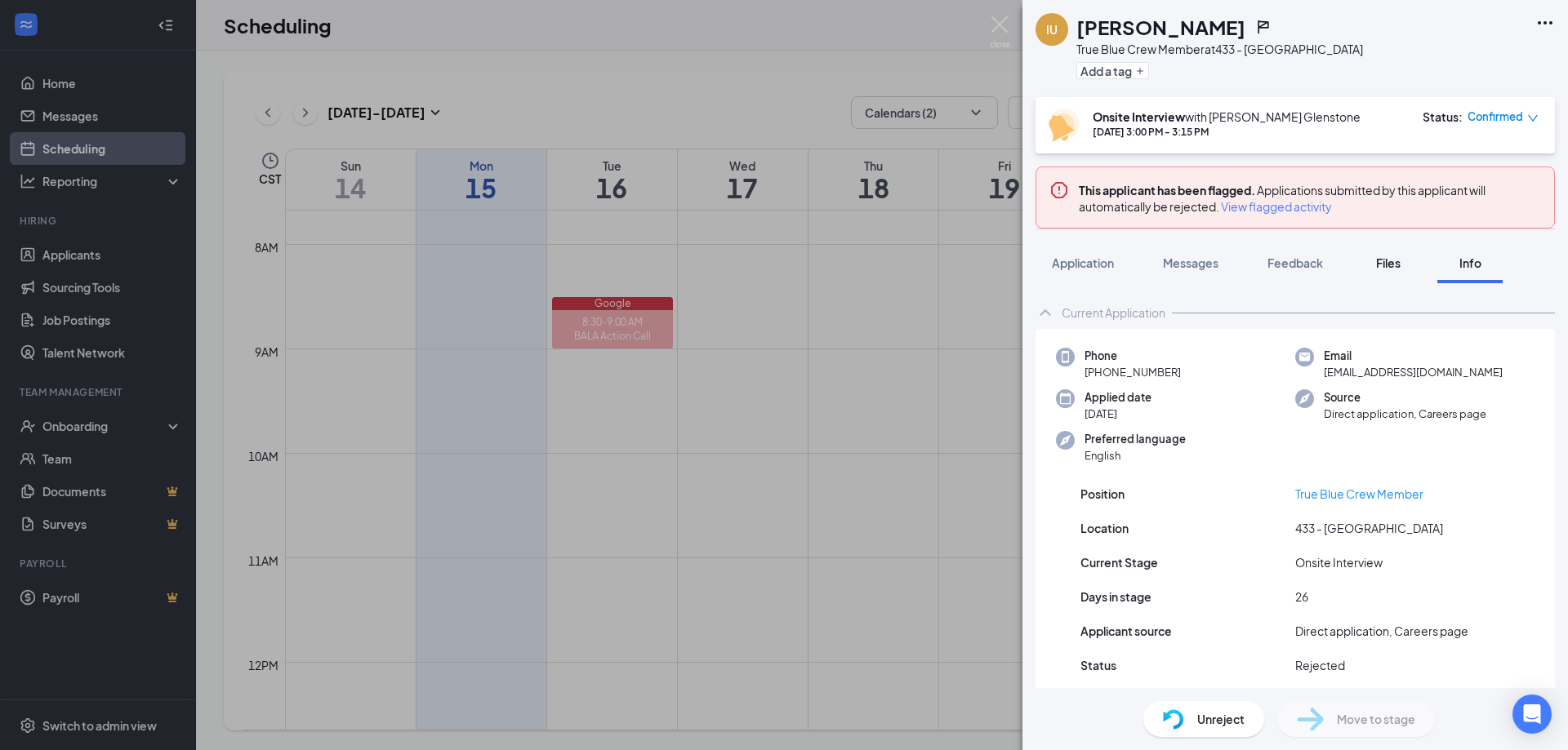
click at [1392, 266] on span "Files" at bounding box center [1388, 263] width 25 height 15
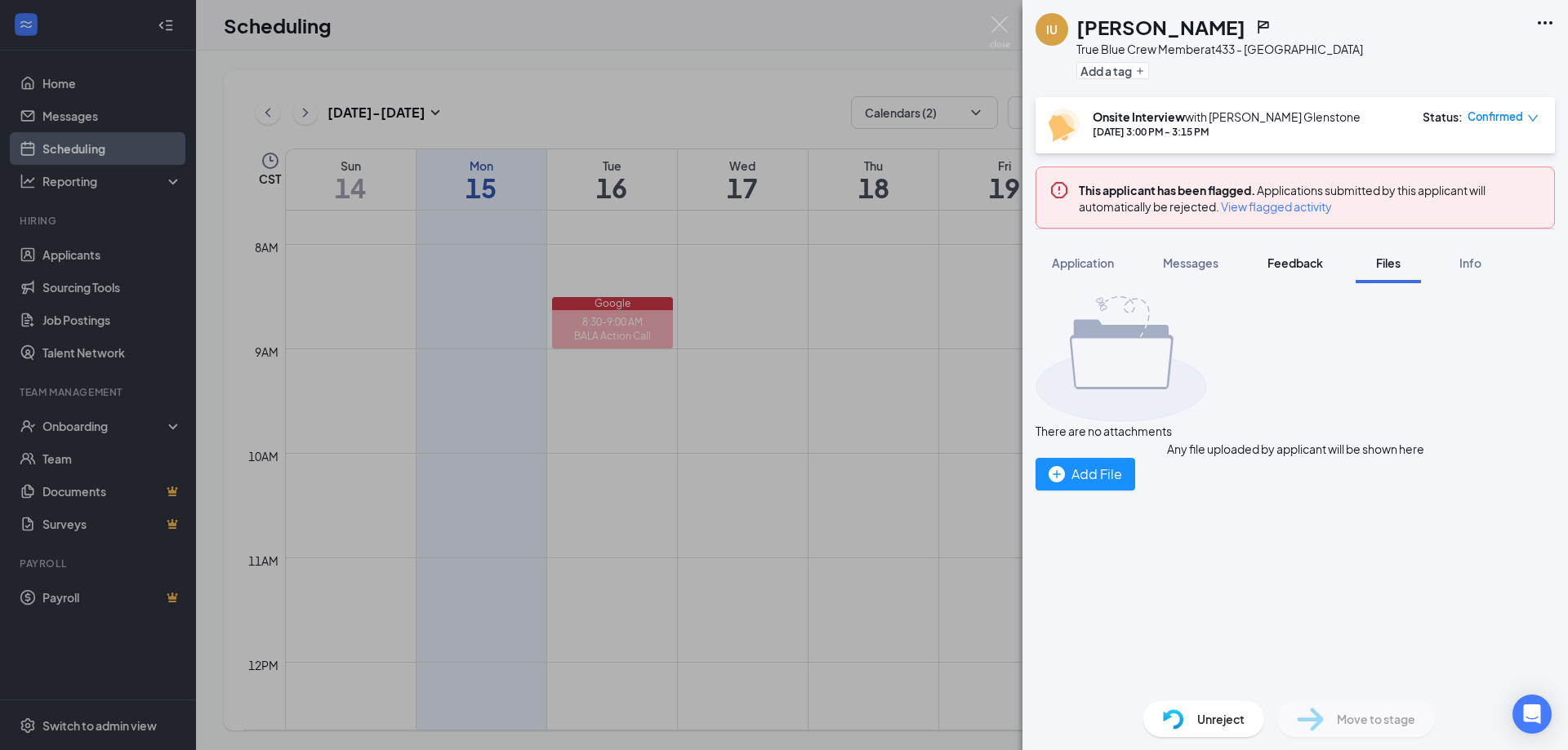
click at [1323, 262] on span "Feedback" at bounding box center [1295, 263] width 56 height 15
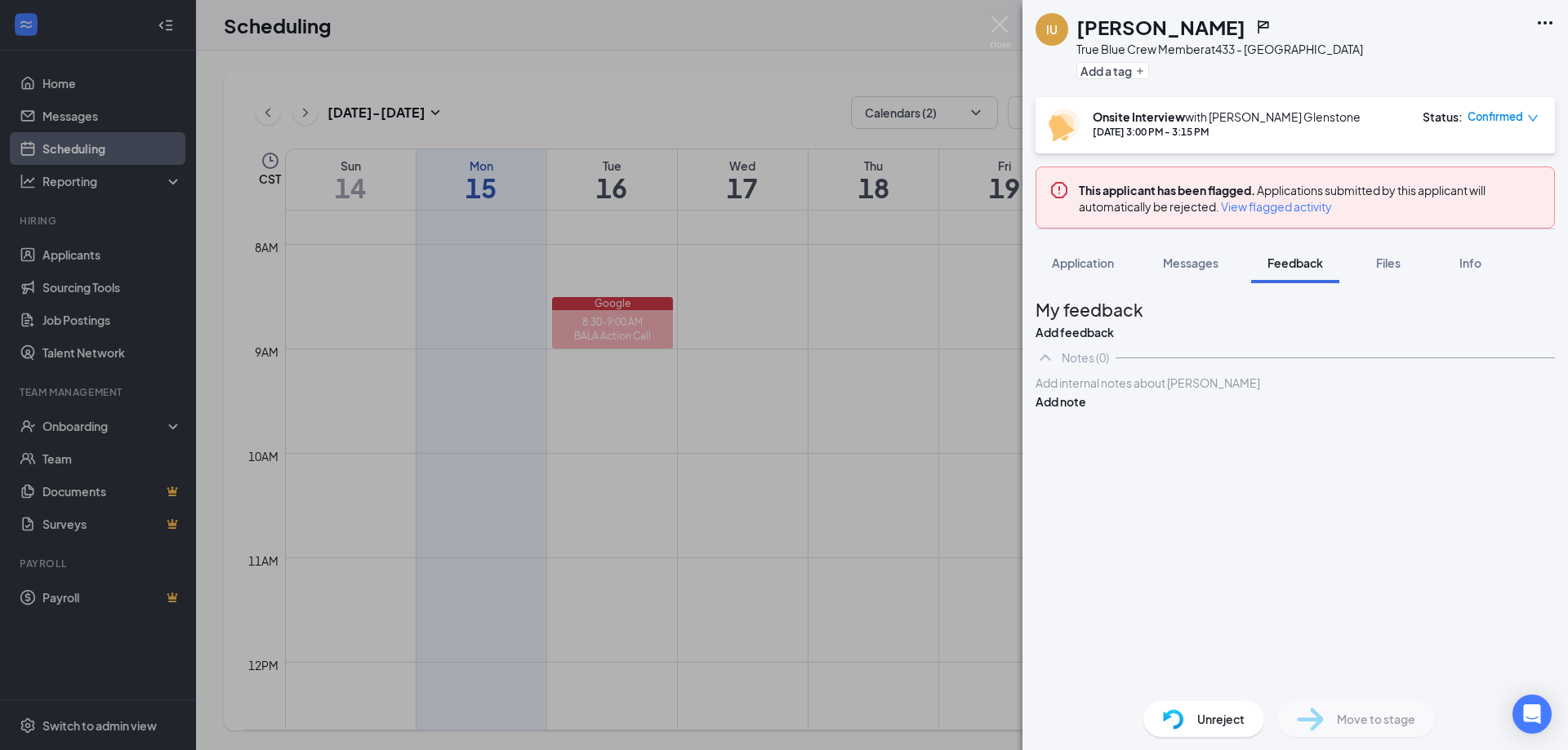
click at [1206, 262] on span "Messages" at bounding box center [1190, 263] width 56 height 15
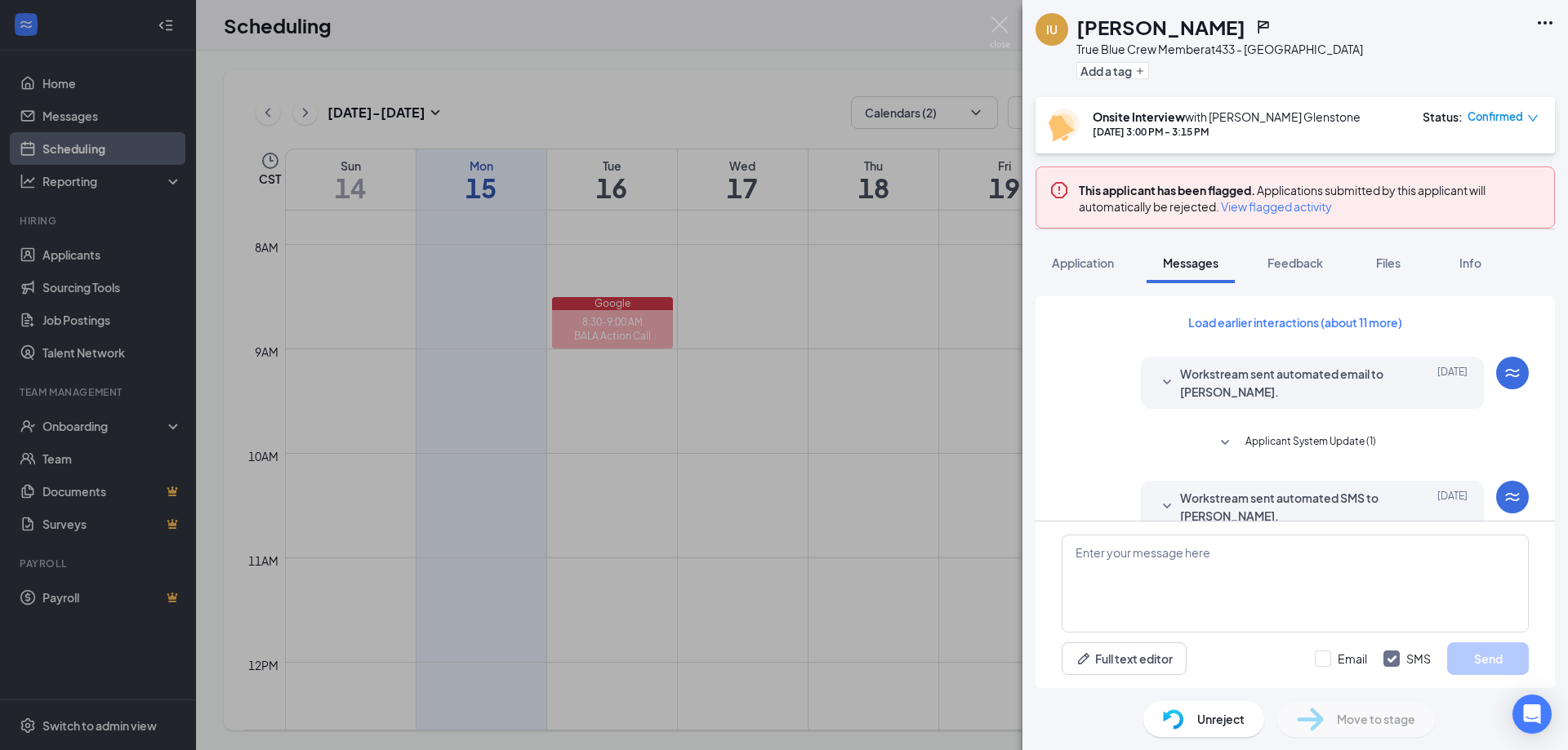
click at [1222, 448] on icon "SmallChevronDown" at bounding box center [1225, 443] width 20 height 20
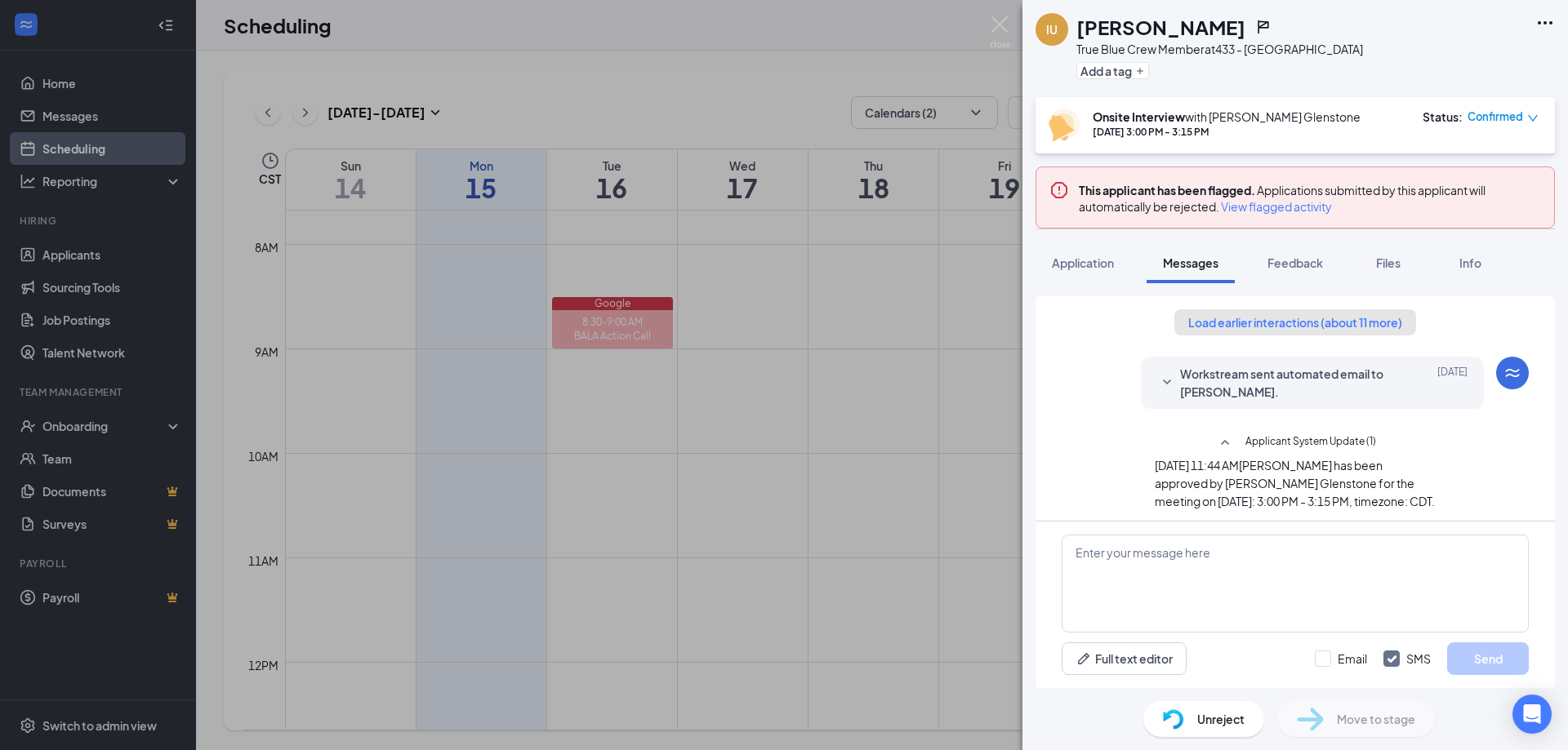
click at [1325, 313] on button "Load earlier interactions (about 11 more)" at bounding box center [1296, 322] width 242 height 26
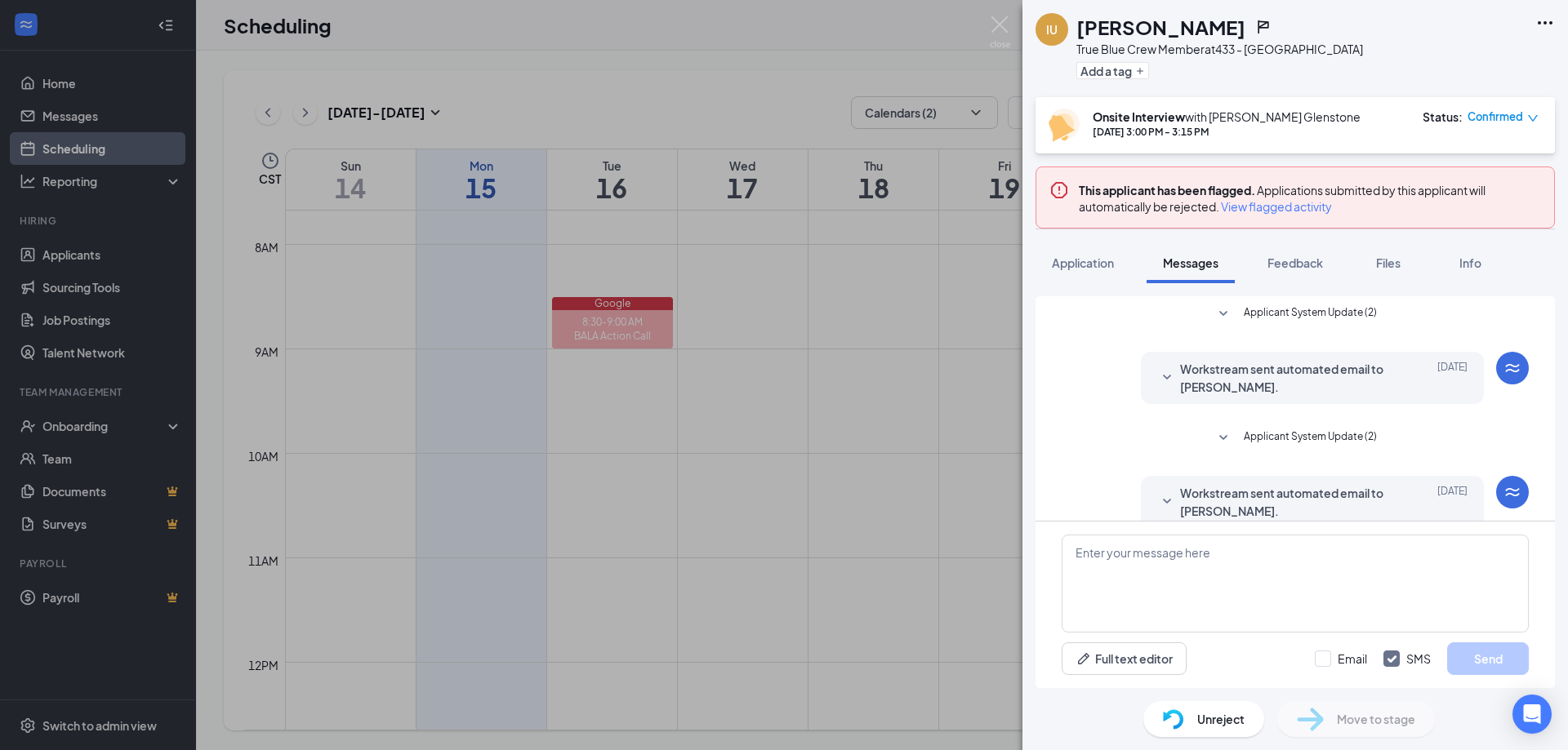
click at [1297, 434] on span "Applicant System Update (2)" at bounding box center [1310, 438] width 133 height 20
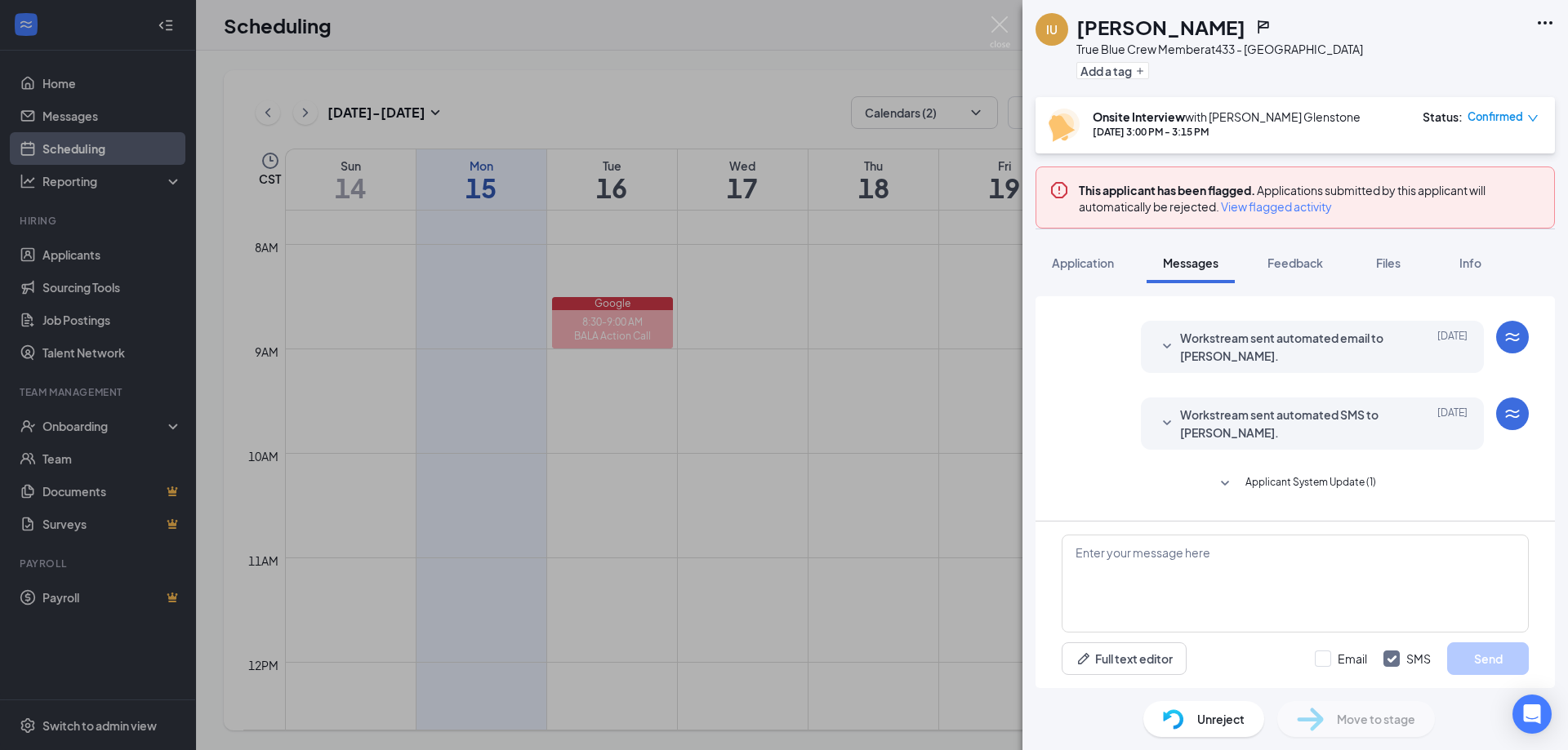
scroll to position [327, 0]
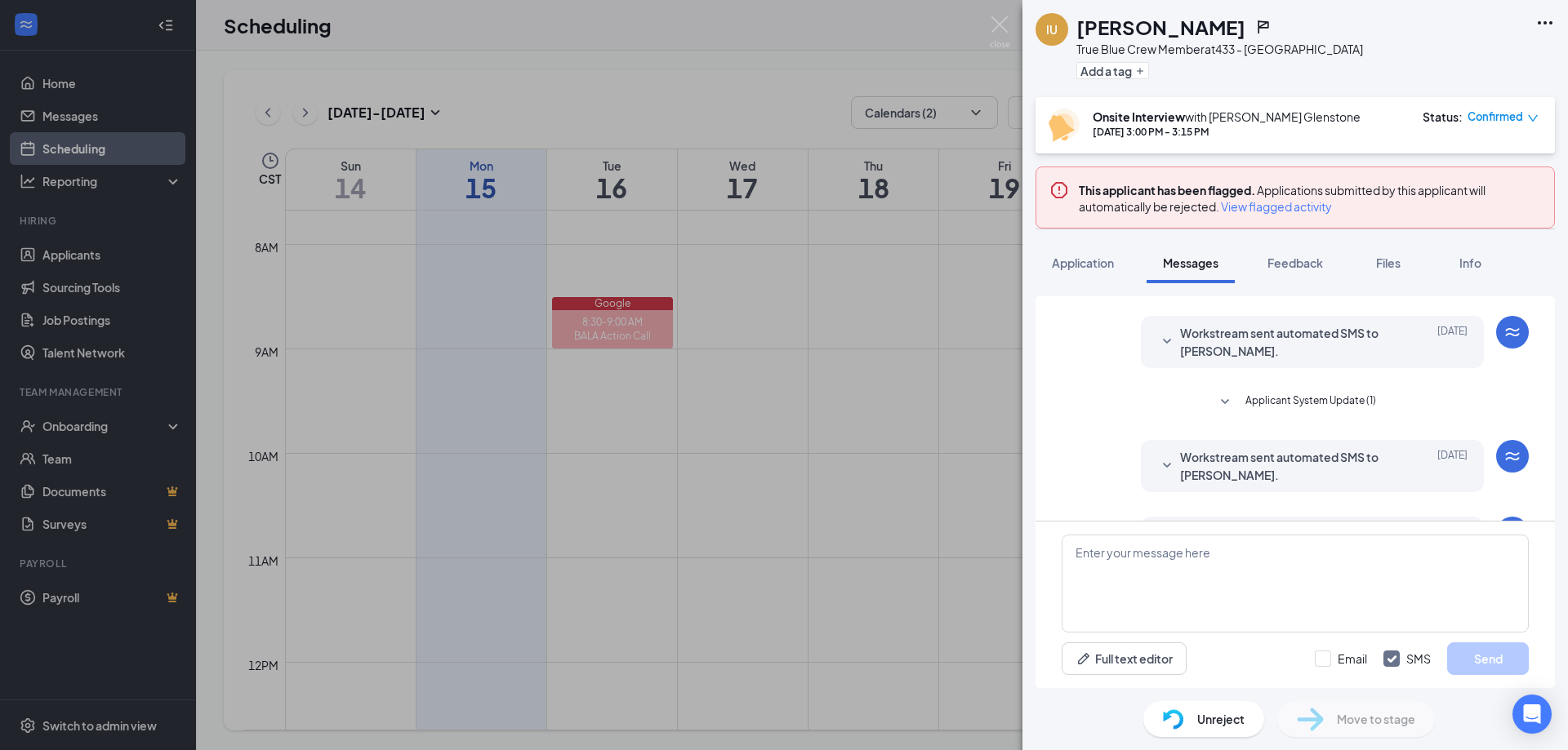
click at [1288, 393] on span "Applicant System Update (1)" at bounding box center [1311, 402] width 130 height 20
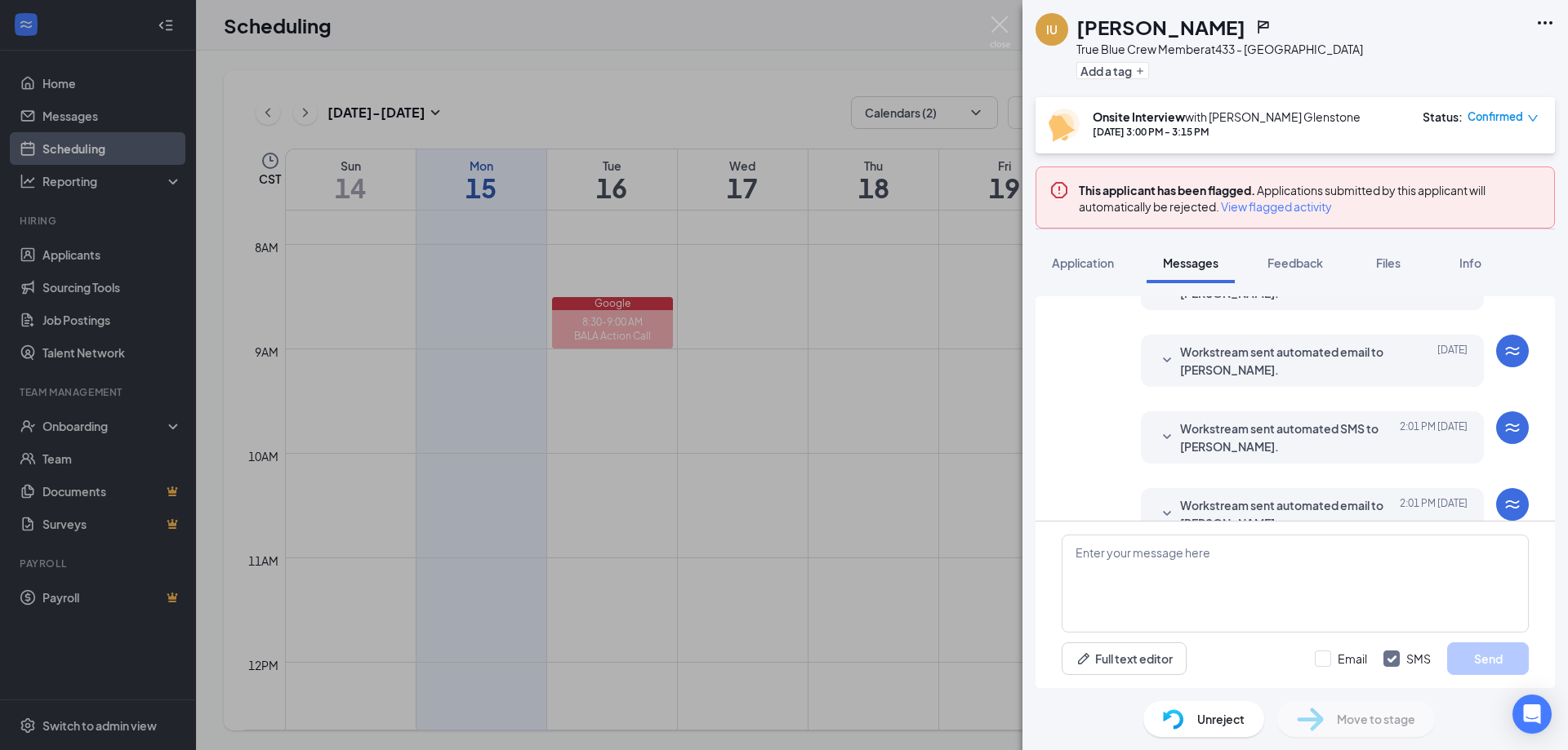
scroll to position [1206, 0]
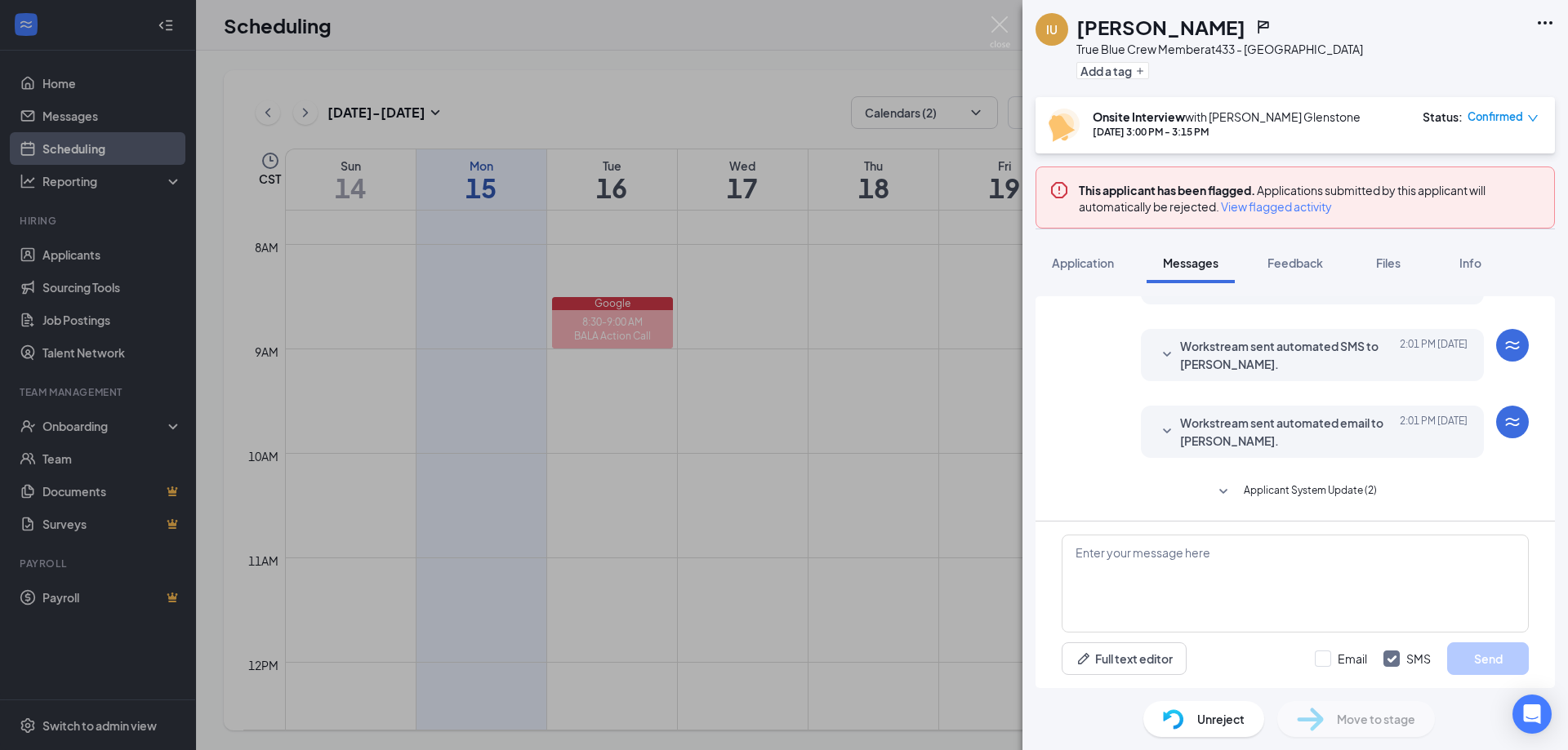
click at [715, 577] on div "IU [PERSON_NAME] True Blue Crew Member at 433 - Glenstone Add a tag Onsite Inte…" at bounding box center [784, 375] width 1568 height 750
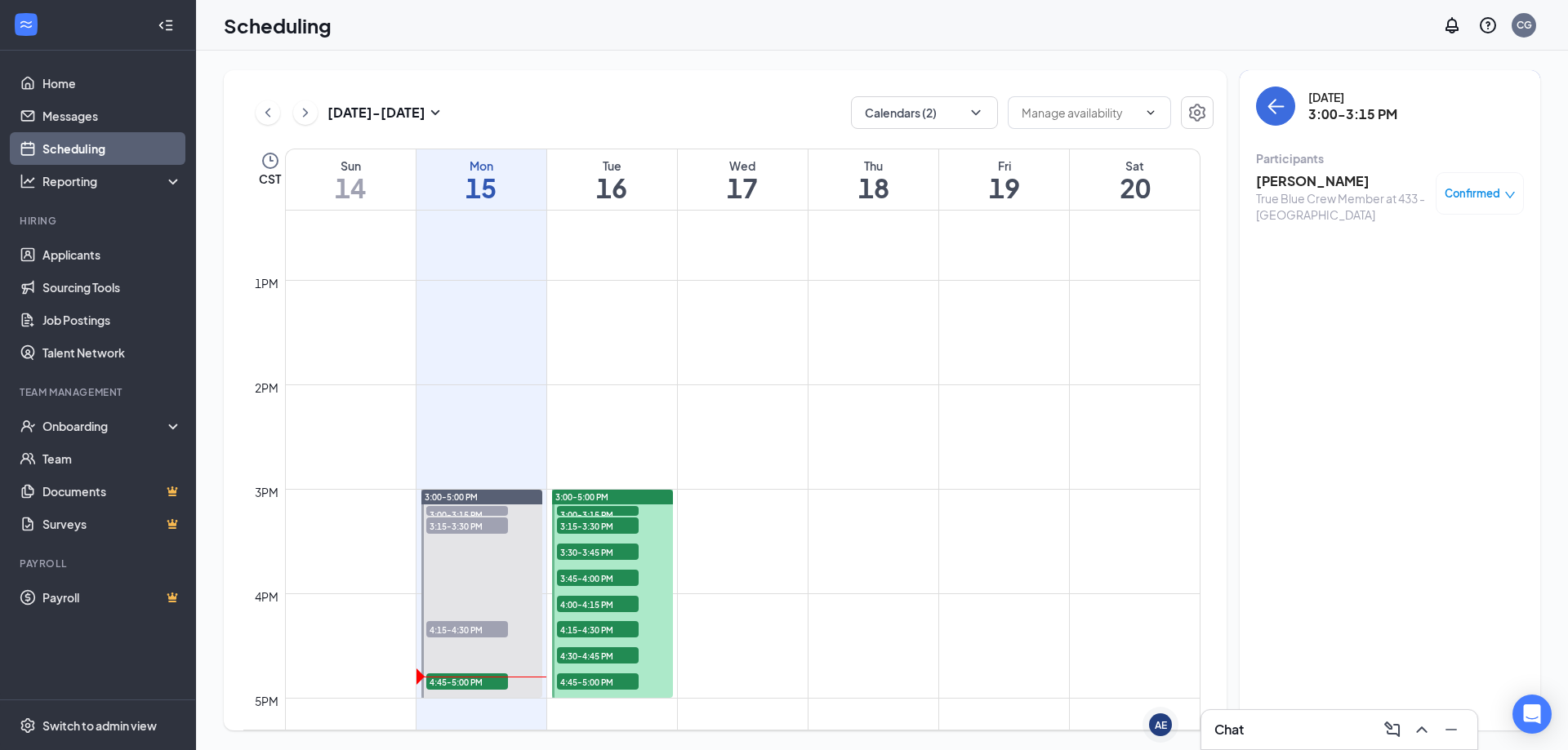
scroll to position [1537, 0]
